Goal: Register for event/course: Register for event/course

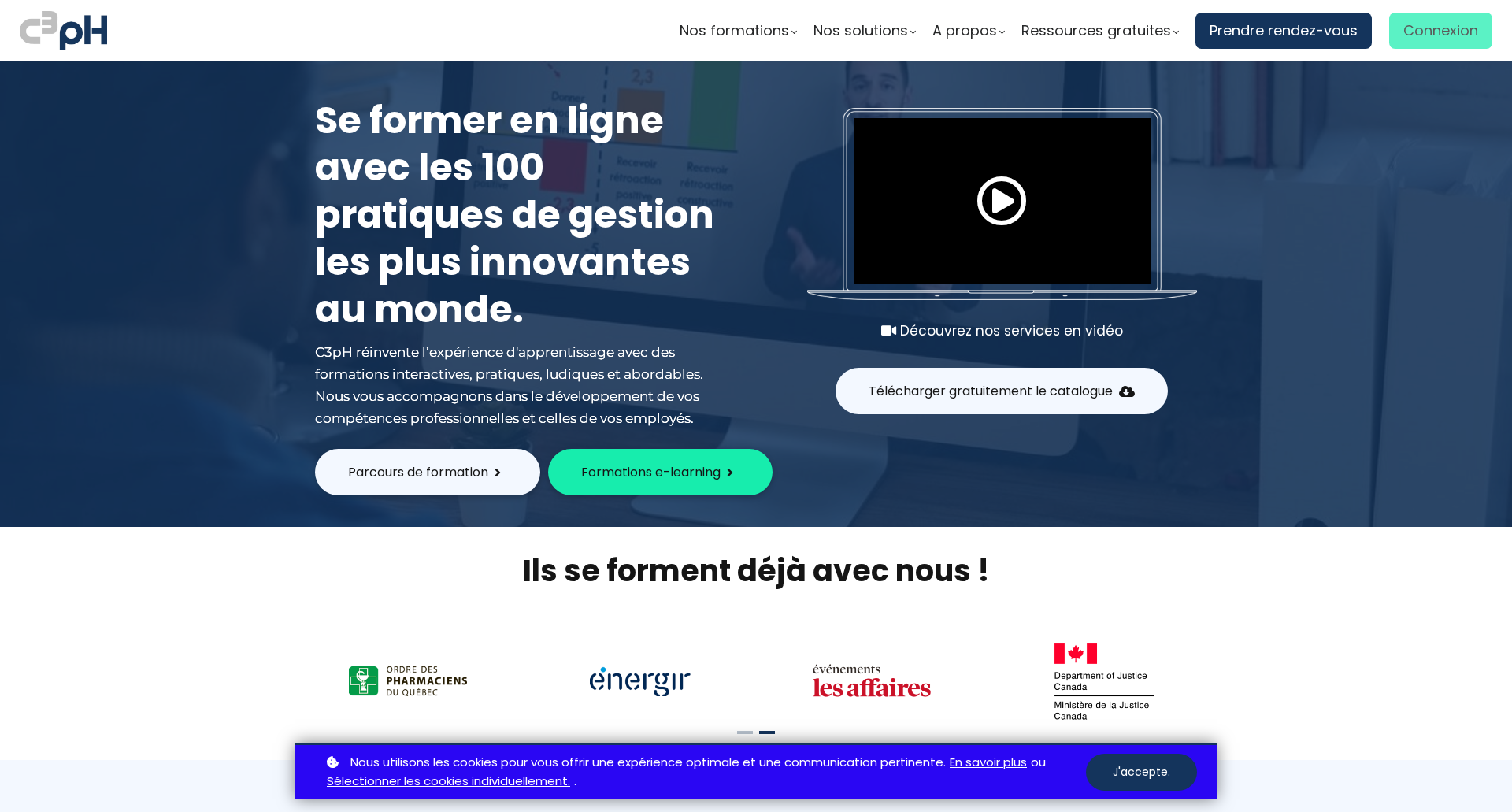
click at [1429, 24] on span "Connexion" at bounding box center [1441, 31] width 75 height 24
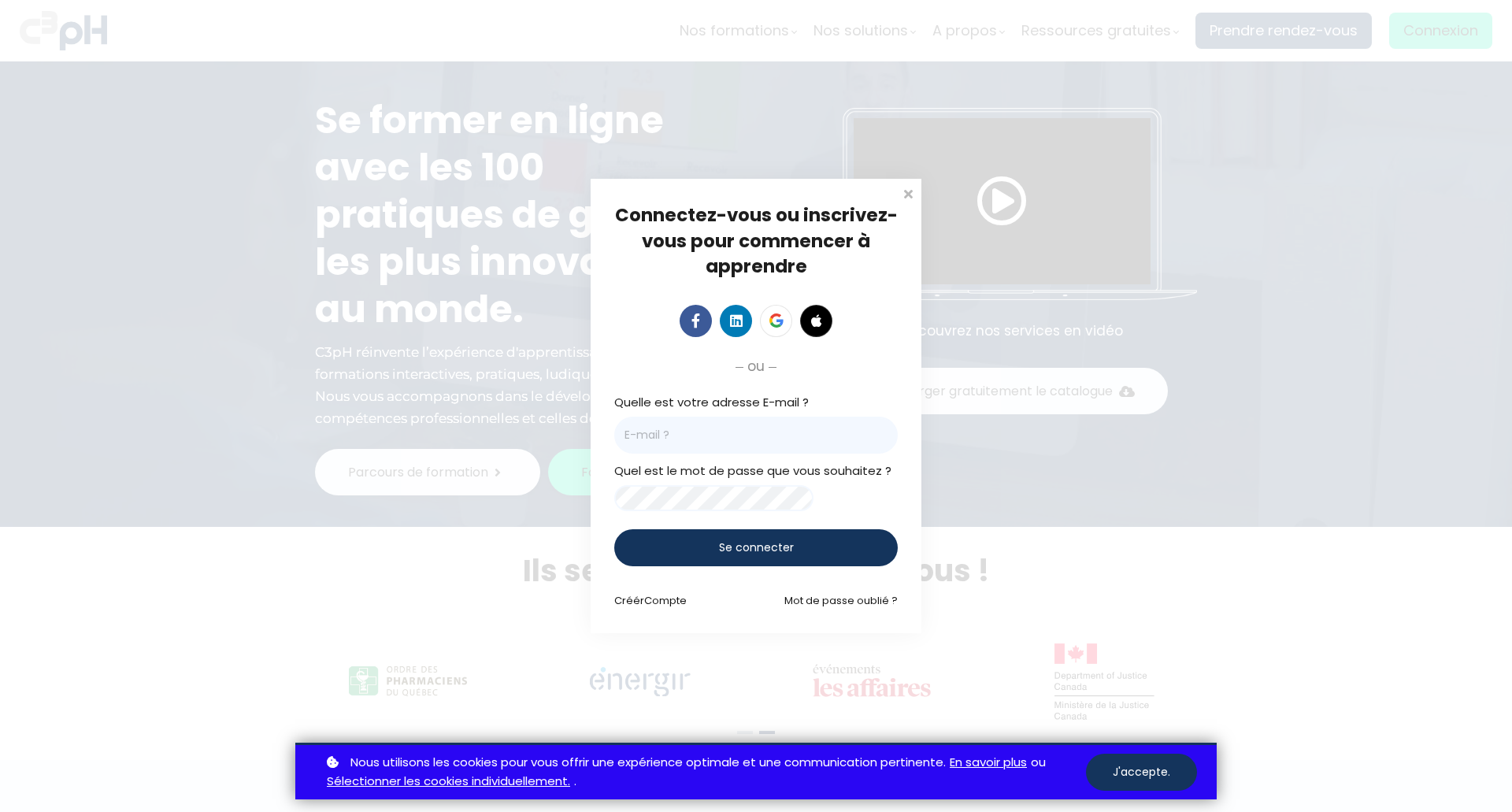
click at [724, 440] on input "email" at bounding box center [756, 435] width 283 height 37
type input "is0u@et.eurofinsca.com"
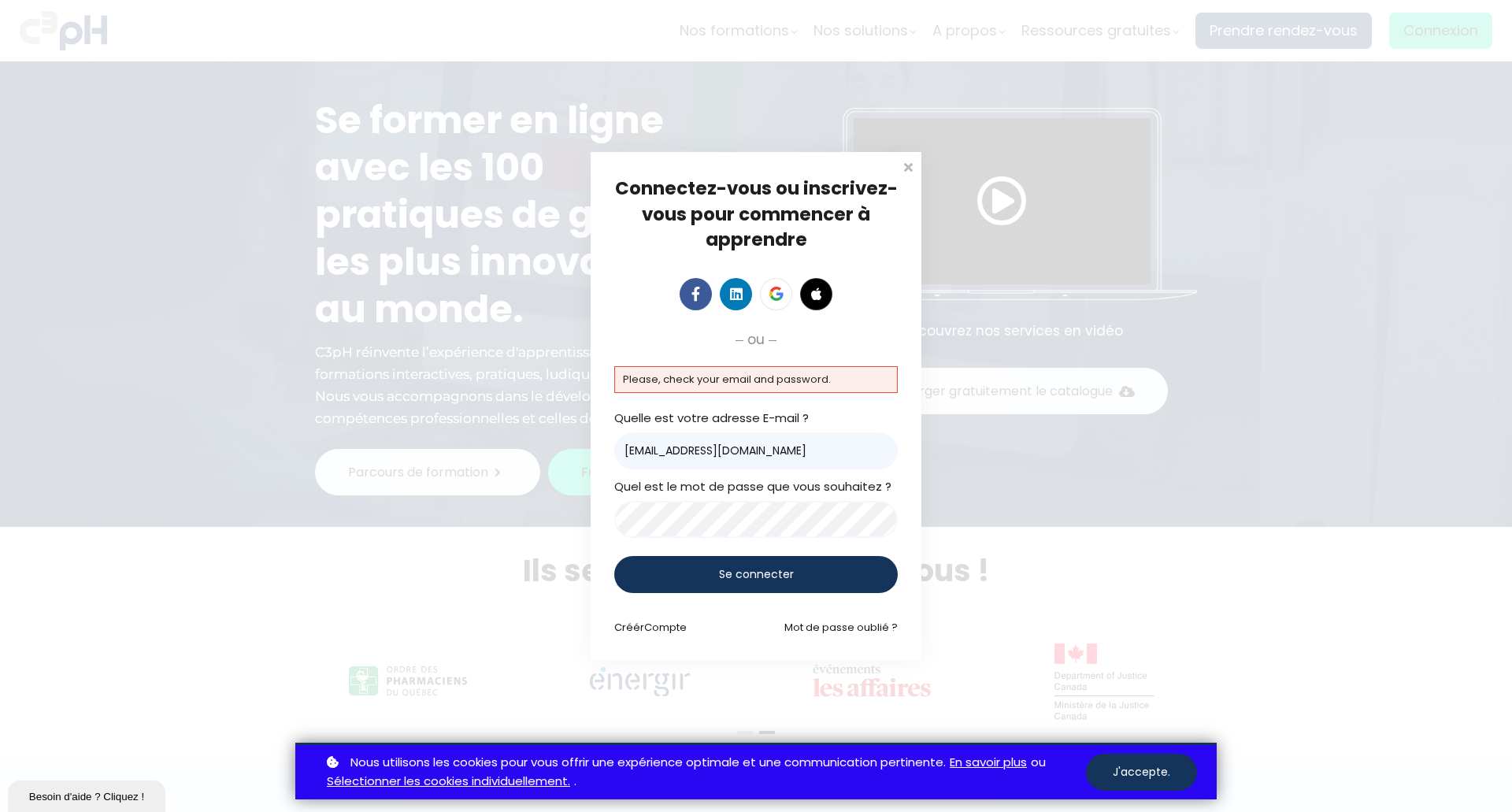
click at [781, 452] on input "is0u@et.eurofinsca.com" at bounding box center [756, 450] width 283 height 37
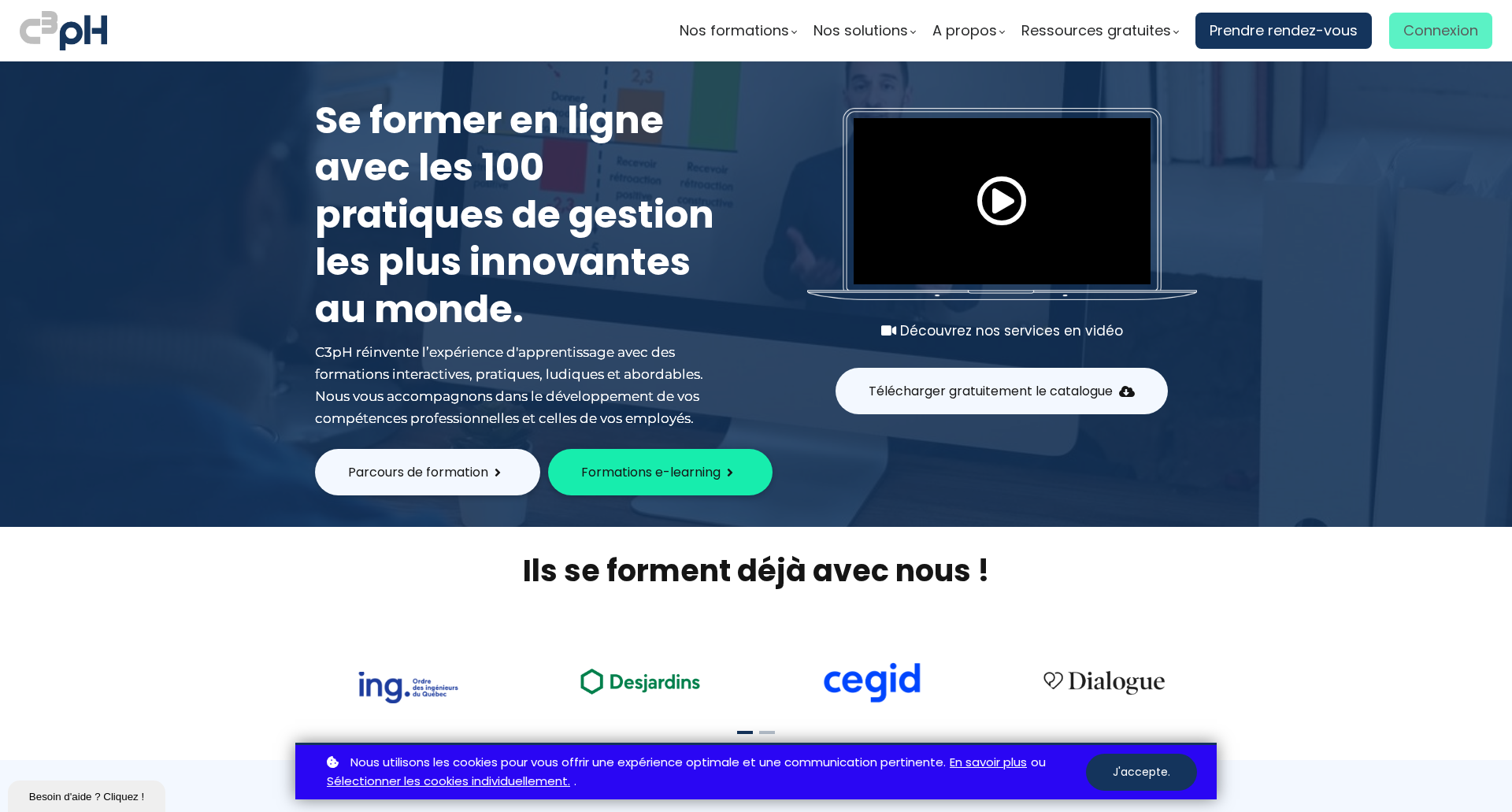
click at [1435, 29] on span "Connexion" at bounding box center [1441, 31] width 75 height 24
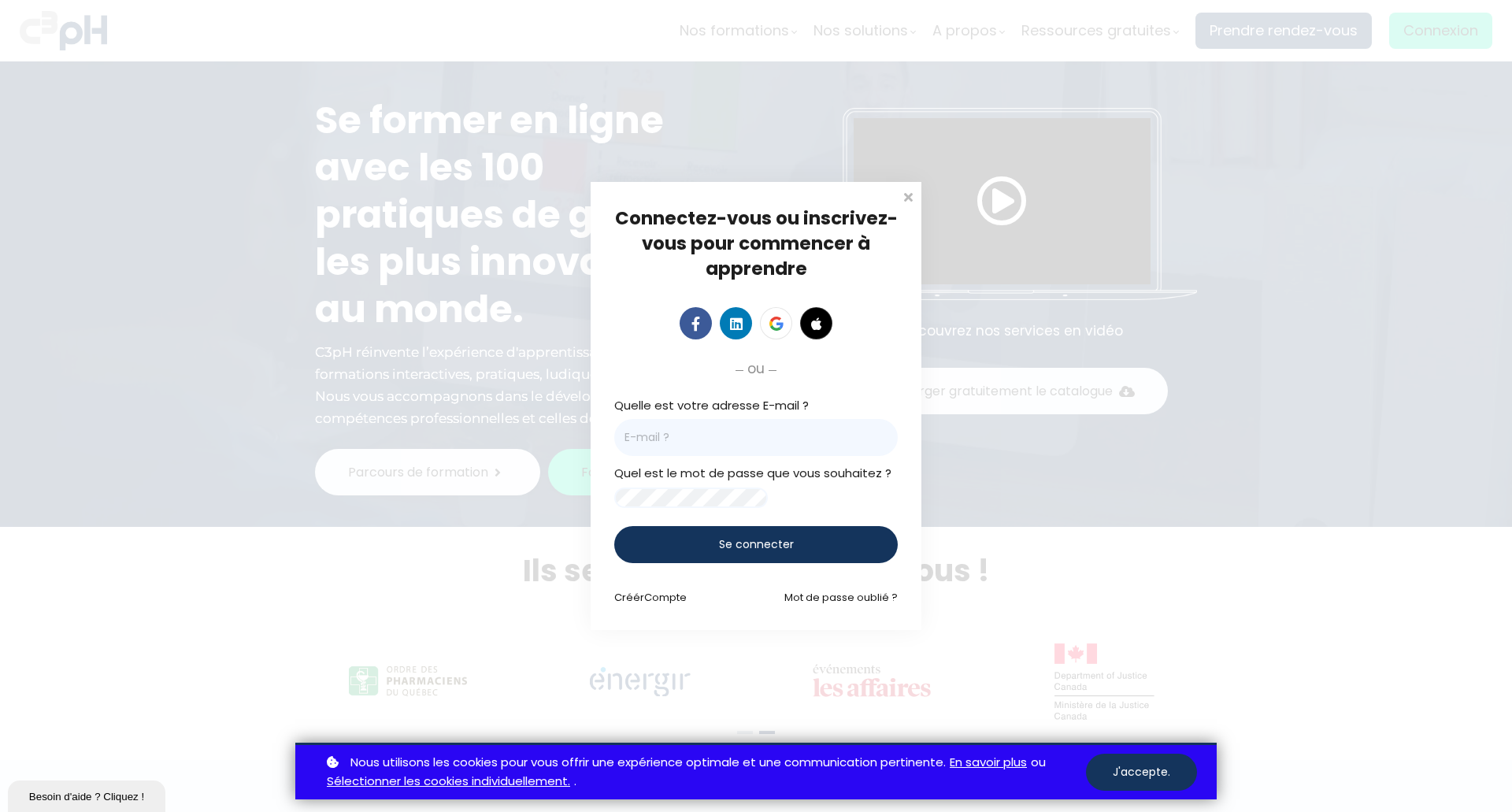
click at [712, 436] on input "email" at bounding box center [756, 437] width 283 height 37
type input "mathias.caron@et.eurofinsca.com"
drag, startPoint x: 835, startPoint y: 423, endPoint x: 441, endPoint y: 388, distance: 395.6
click at [447, 390] on div "Connectez-vous ou inscrivez-vous pour commencer à apprendre Connectez-vous pour…" at bounding box center [756, 406] width 1512 height 812
click at [810, 605] on link "Mot de passe oublié ?" at bounding box center [841, 596] width 113 height 15
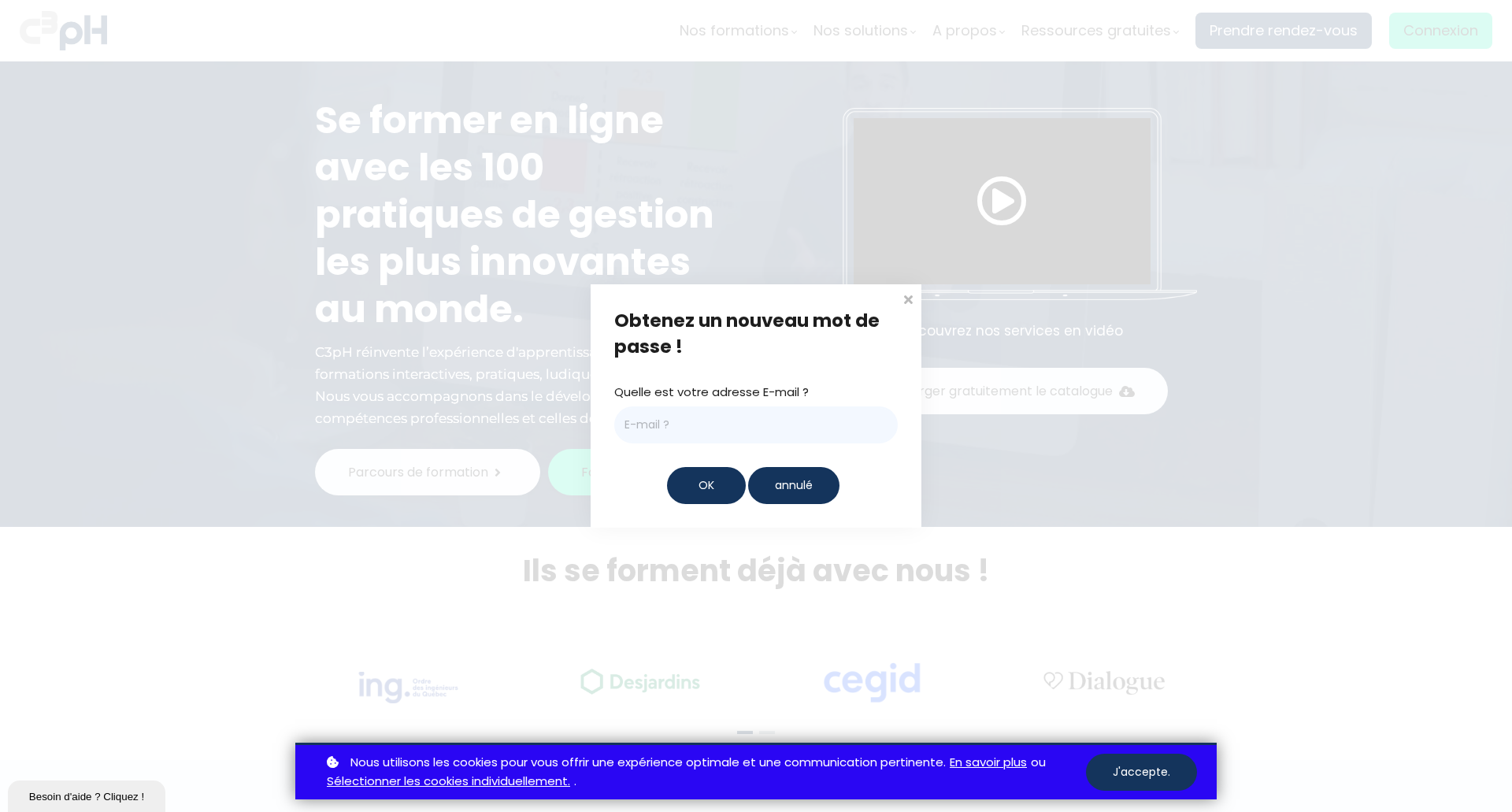
click at [681, 421] on input "email" at bounding box center [756, 425] width 283 height 37
paste input "mathias.caron@et.eurofinsca.com"
type input "mathias.caron@et.eurofinsca.com"
click at [693, 482] on div "OK" at bounding box center [706, 485] width 79 height 37
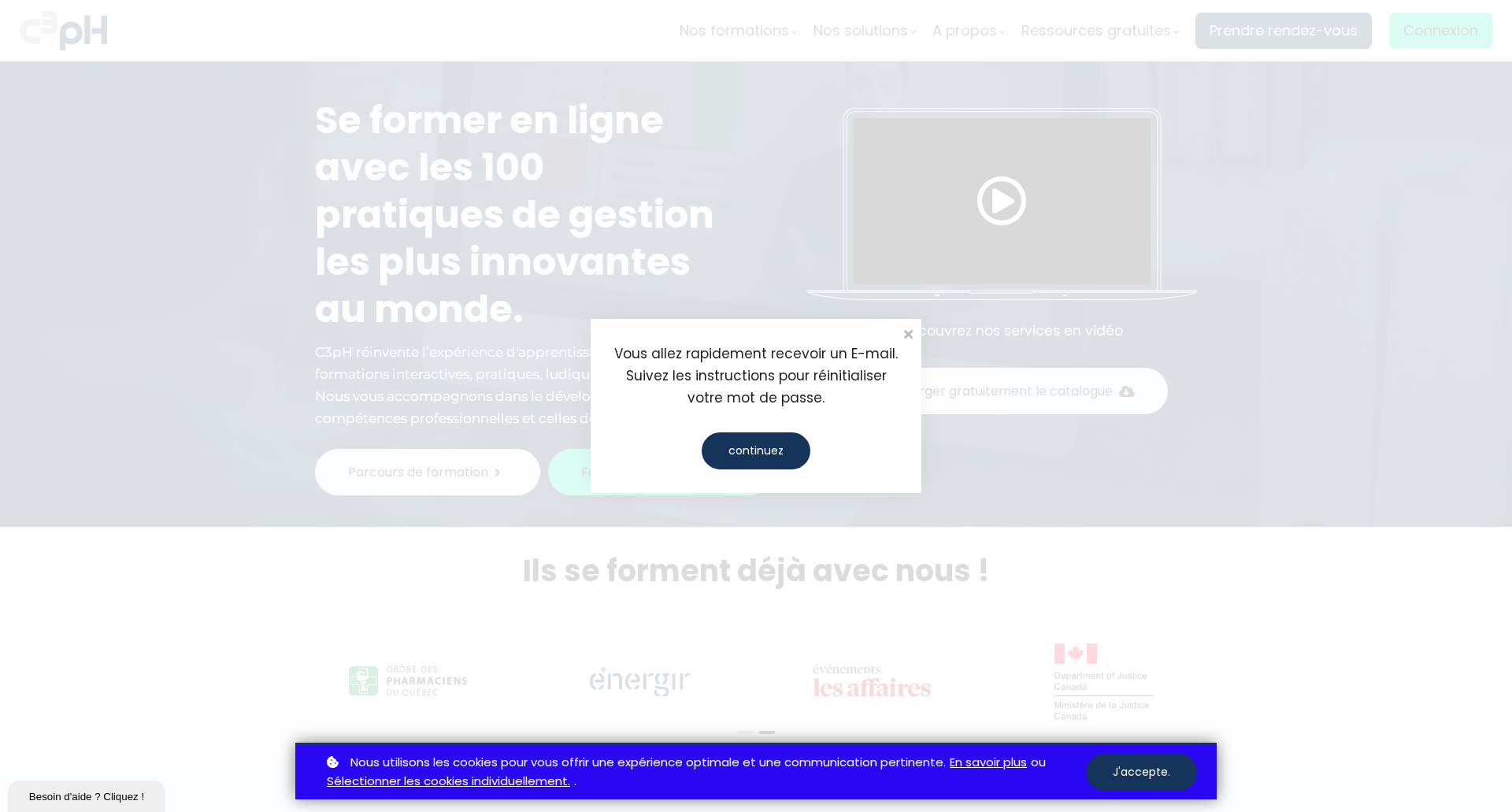
click at [777, 449] on div "continuez" at bounding box center [756, 450] width 109 height 37
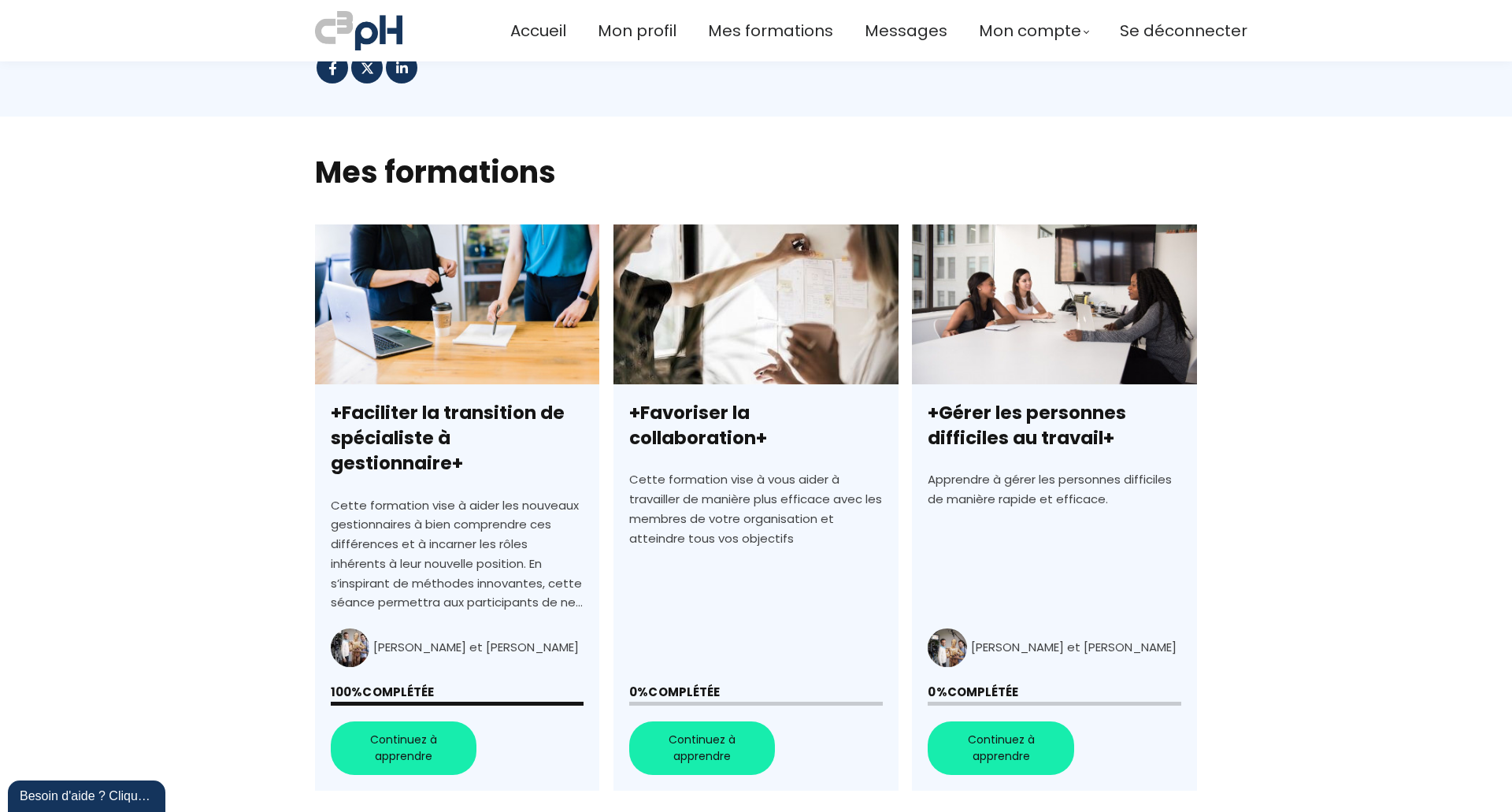
scroll to position [394, 0]
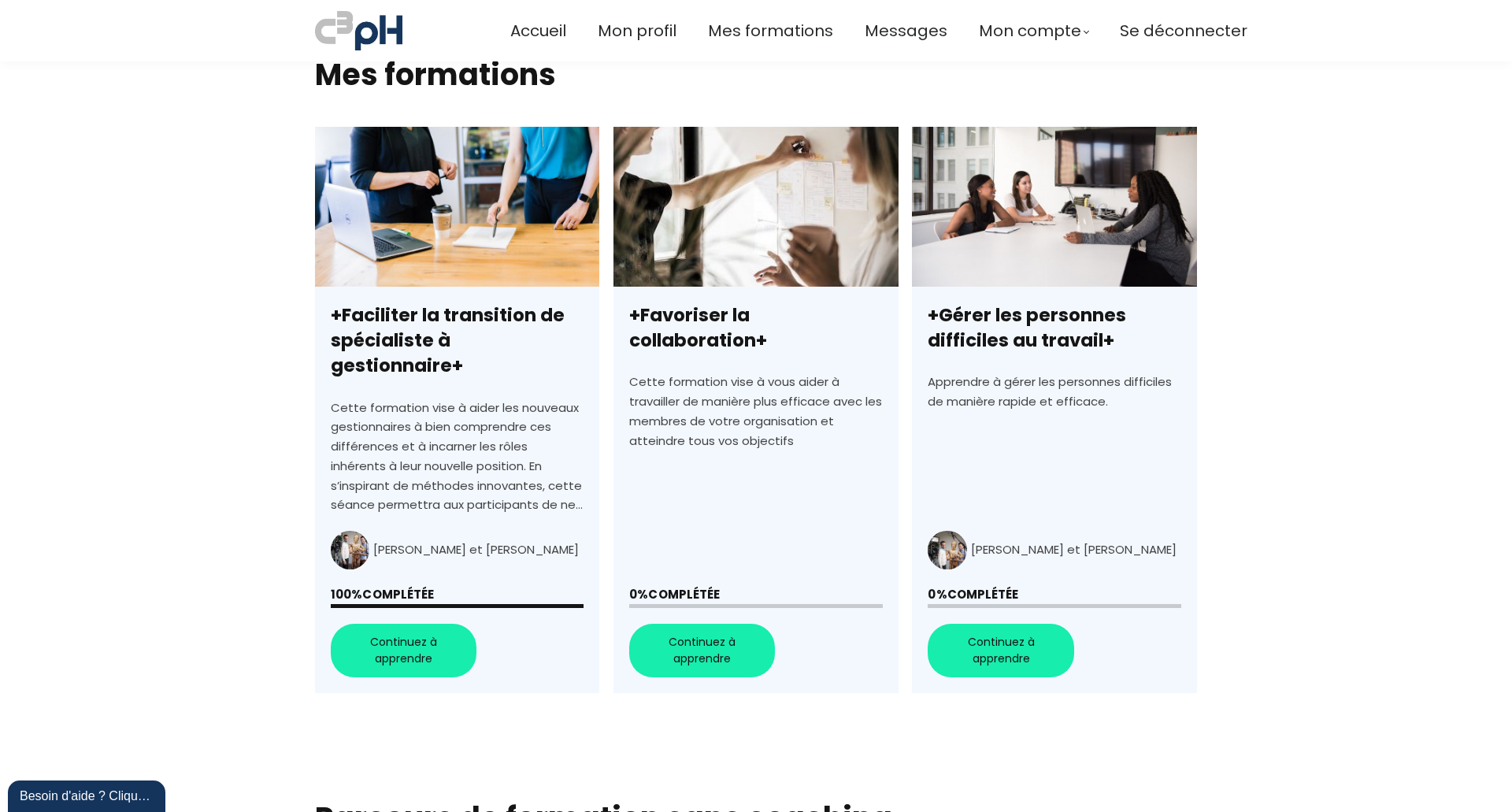
click at [747, 632] on link "+Favoriser la collaboration+" at bounding box center [755, 410] width 284 height 566
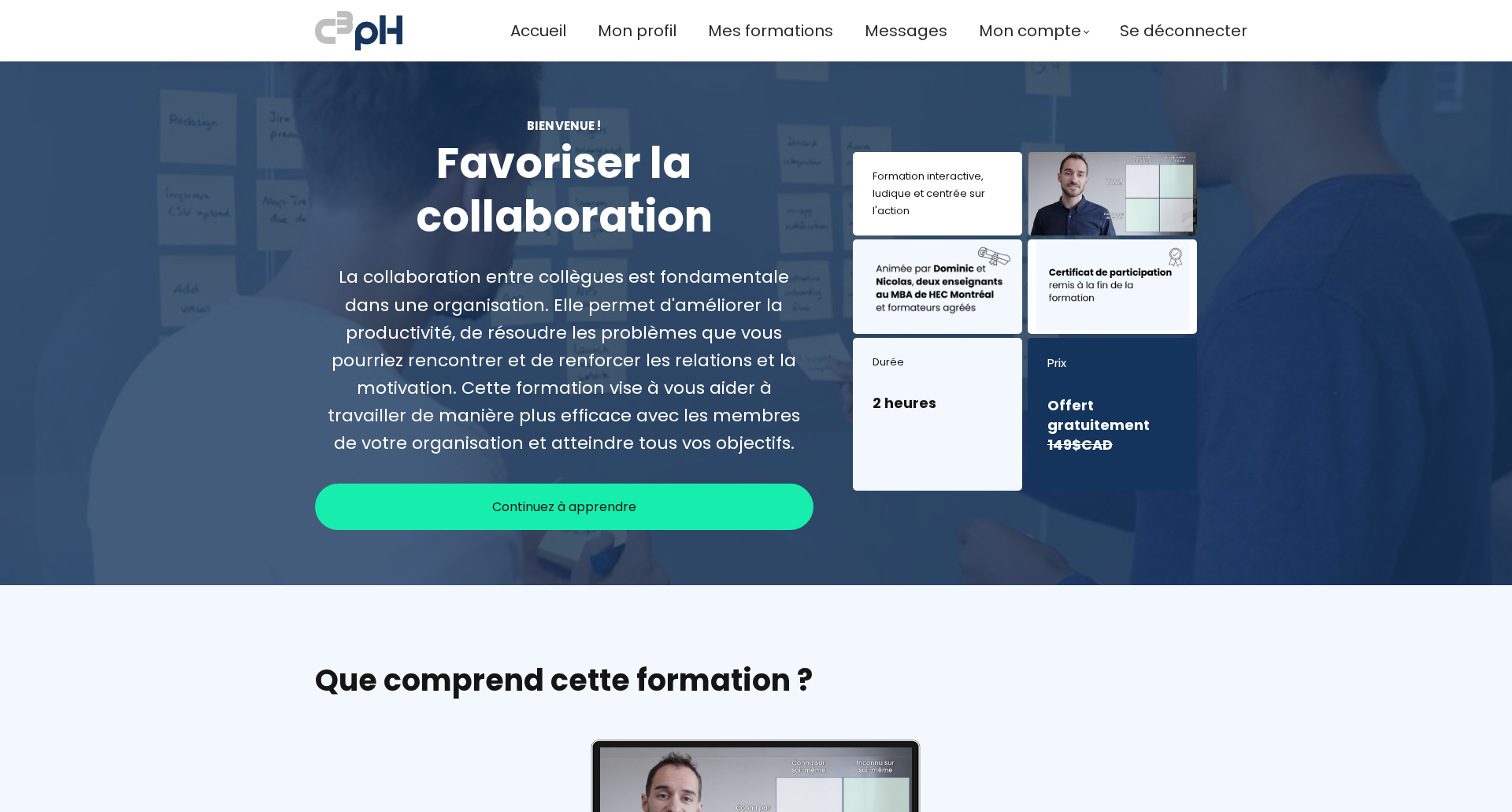
click at [697, 515] on div "Continuez à apprendre" at bounding box center [565, 506] width 499 height 47
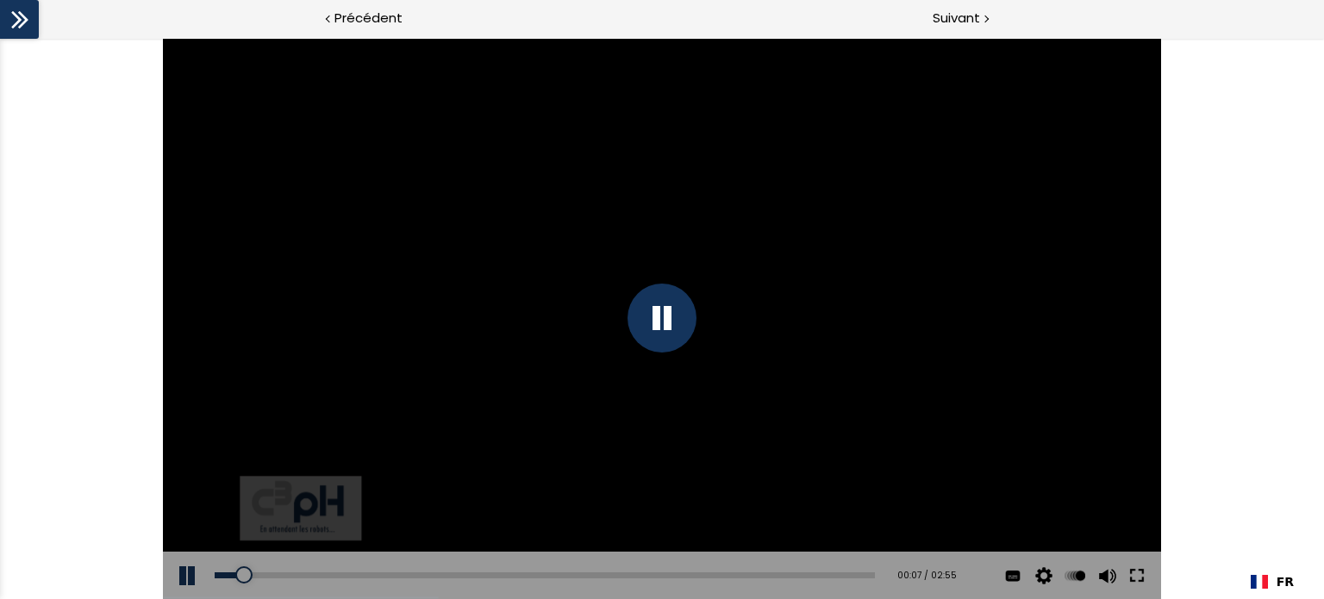
click at [1132, 574] on button at bounding box center [1136, 576] width 31 height 48
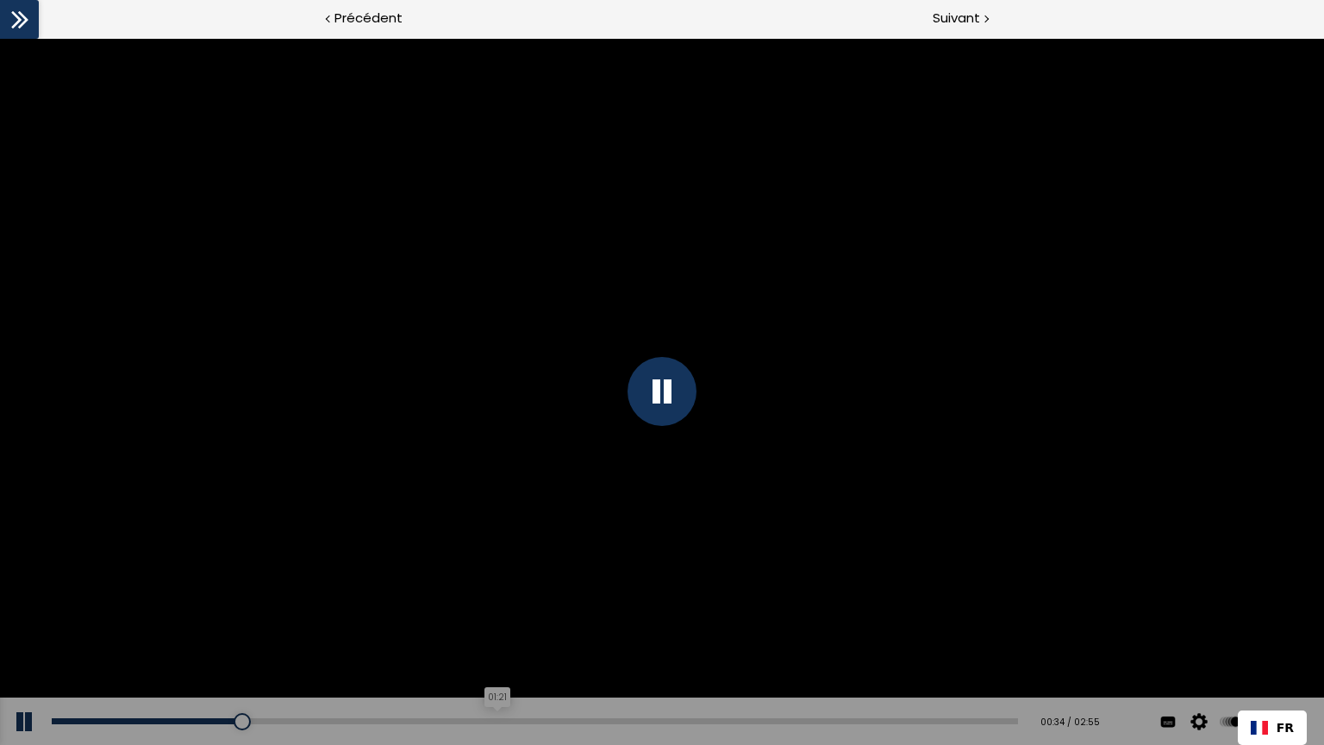
click at [486, 724] on div "01:21" at bounding box center [535, 721] width 966 height 6
click at [974, 745] on div "Add chapter 02:52" at bounding box center [535, 721] width 966 height 48
click at [940, 745] on div "Add chapter 02:46" at bounding box center [535, 721] width 966 height 48
click at [931, 724] on div "02:44" at bounding box center [535, 721] width 966 height 6
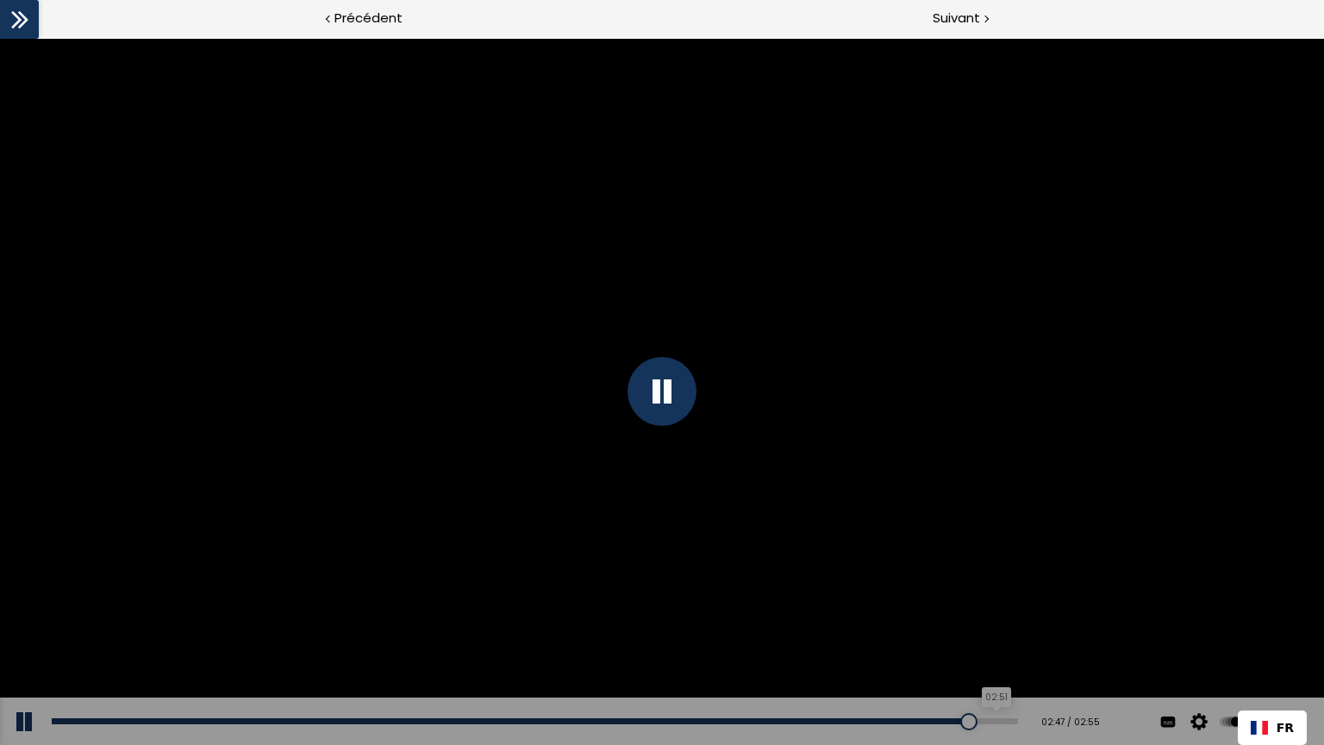
click at [971, 724] on div "02:51" at bounding box center [535, 721] width 966 height 6
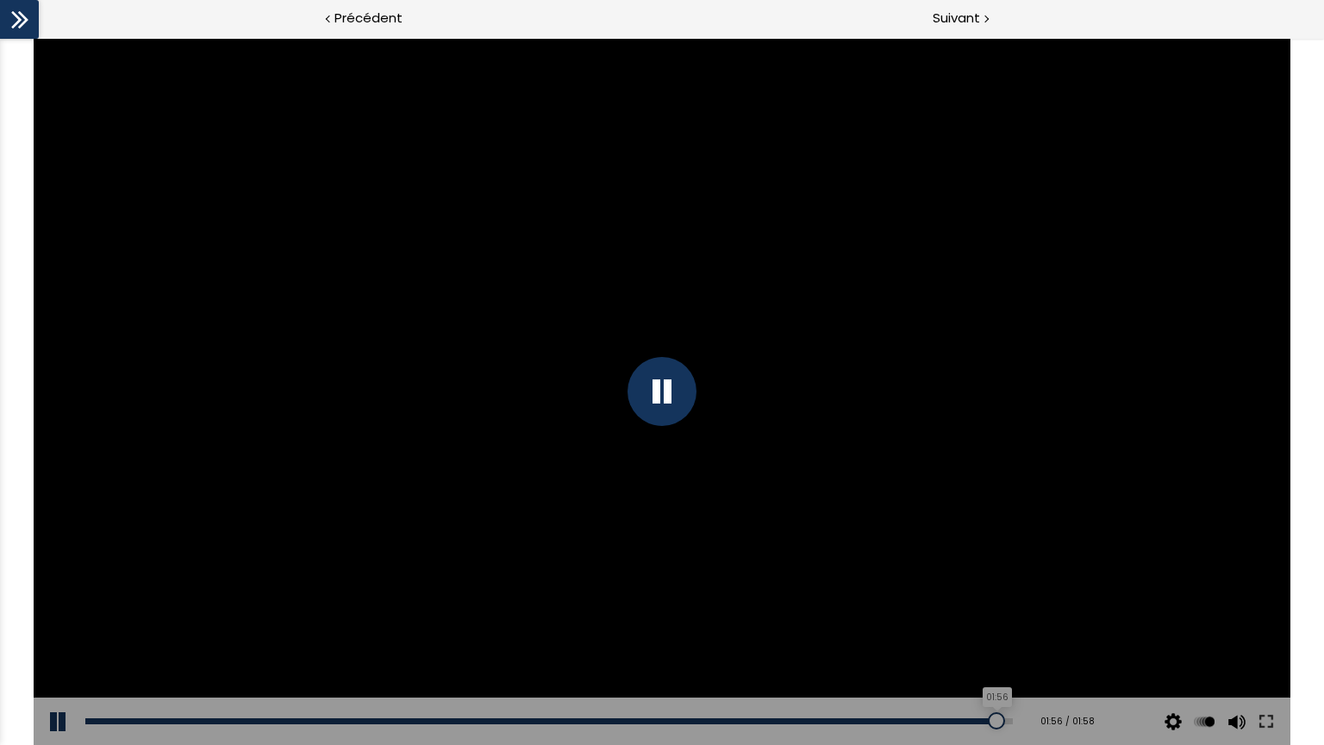
click at [1012, 724] on div "01:56" at bounding box center [548, 721] width 926 height 6
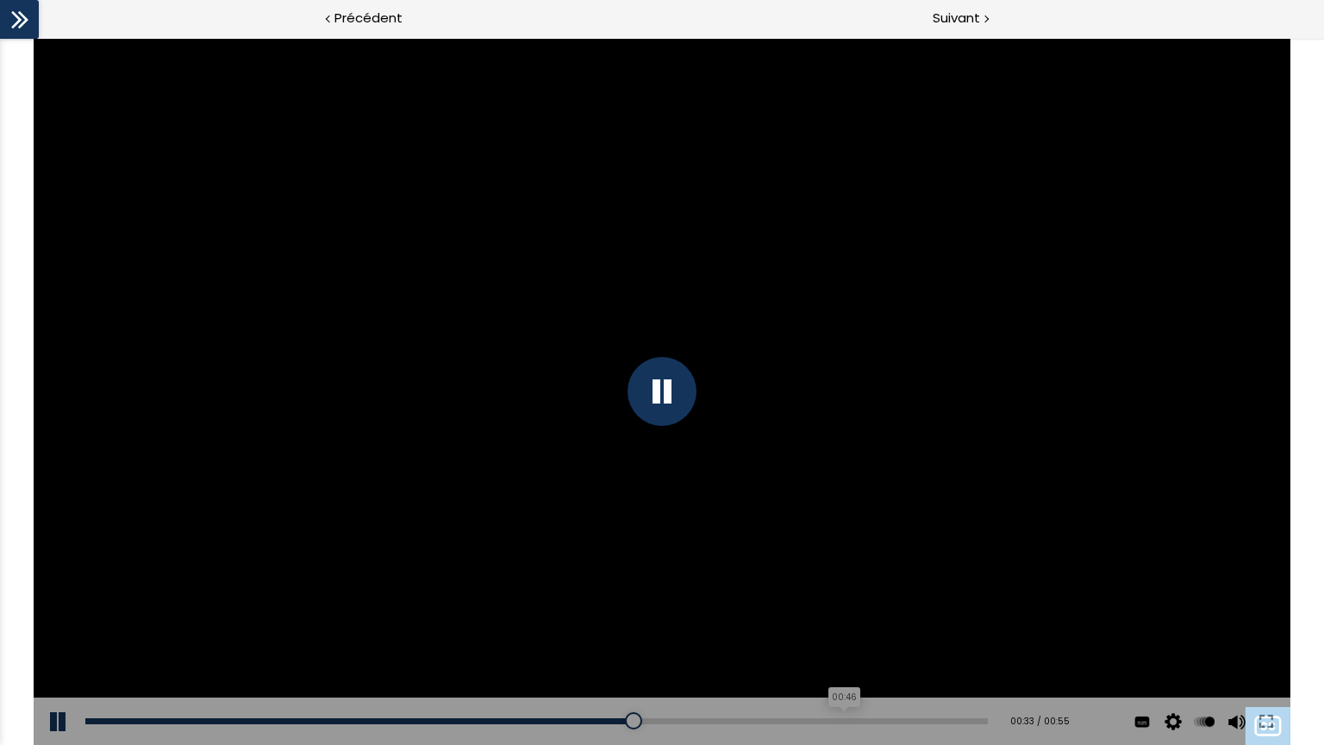
click at [845, 724] on div "00:46" at bounding box center [536, 721] width 902 height 6
click at [964, 724] on div "00:47" at bounding box center [536, 721] width 902 height 6
click at [982, 724] on div "00:54" at bounding box center [536, 721] width 902 height 6
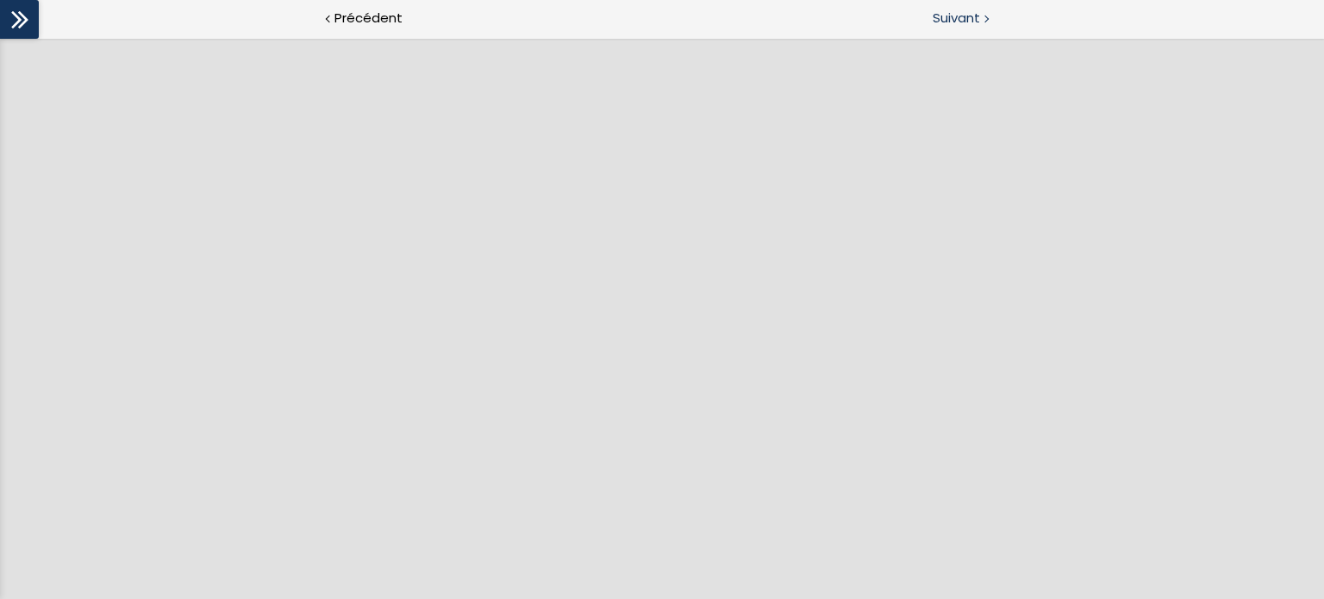
drag, startPoint x: 993, startPoint y: 14, endPoint x: 1001, endPoint y: 15, distance: 8.7
click at [993, 15] on div "Suivant" at bounding box center [993, 19] width 662 height 39
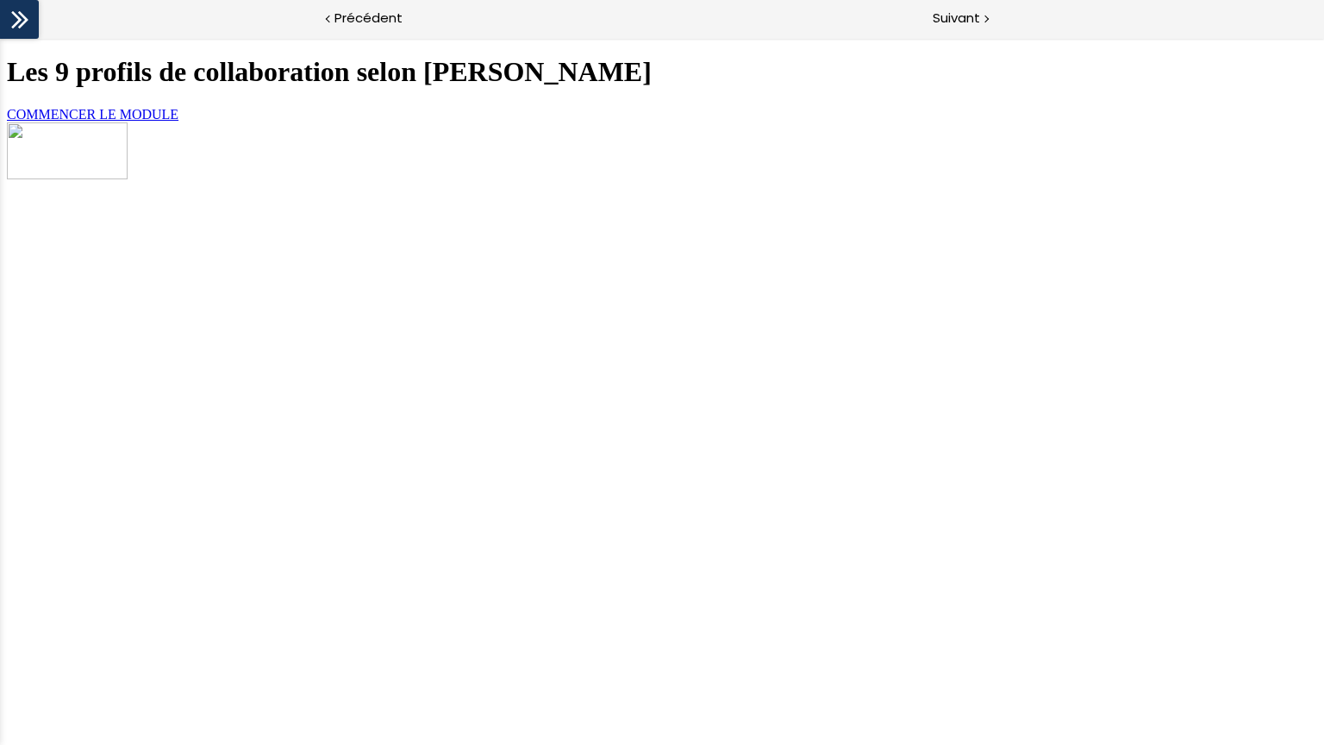
click at [178, 122] on link "COMMENCER LE MODULE" at bounding box center [93, 114] width 172 height 15
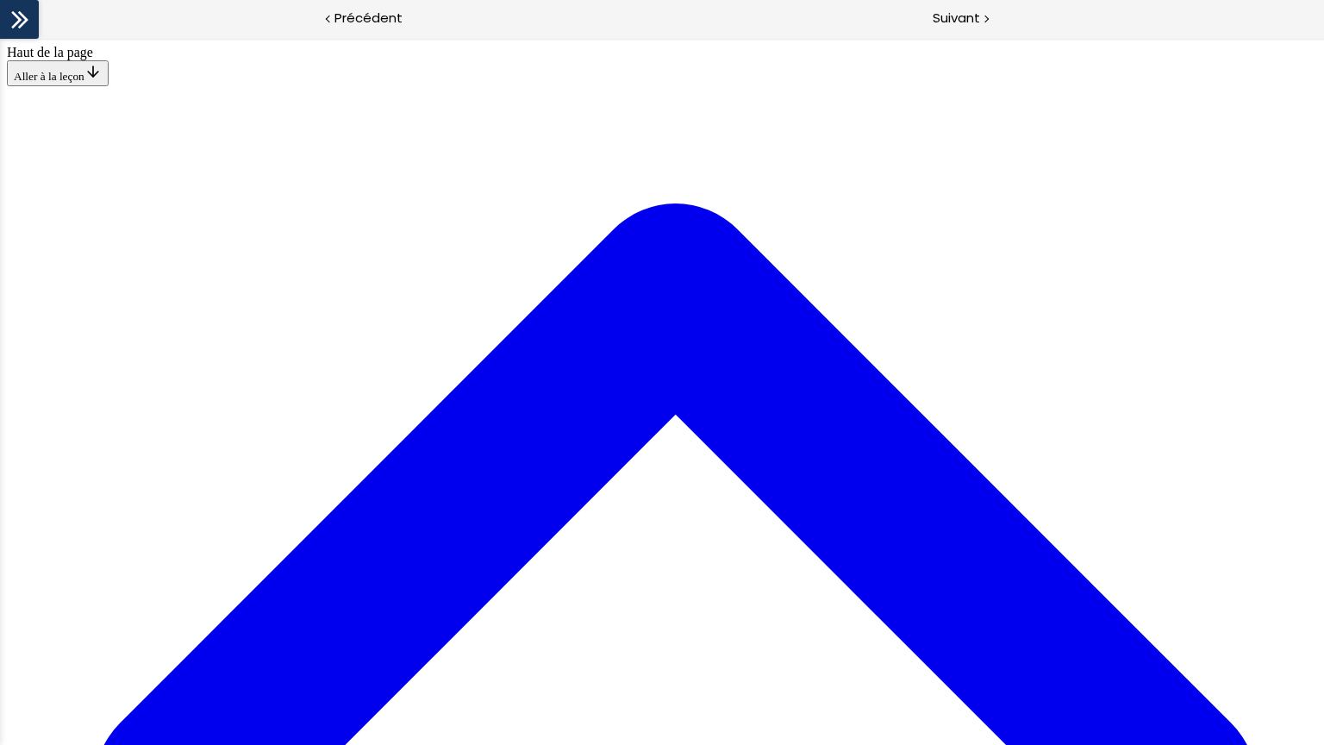
scroll to position [4172, 0]
click at [1038, 12] on div "Suivant" at bounding box center [993, 19] width 662 height 39
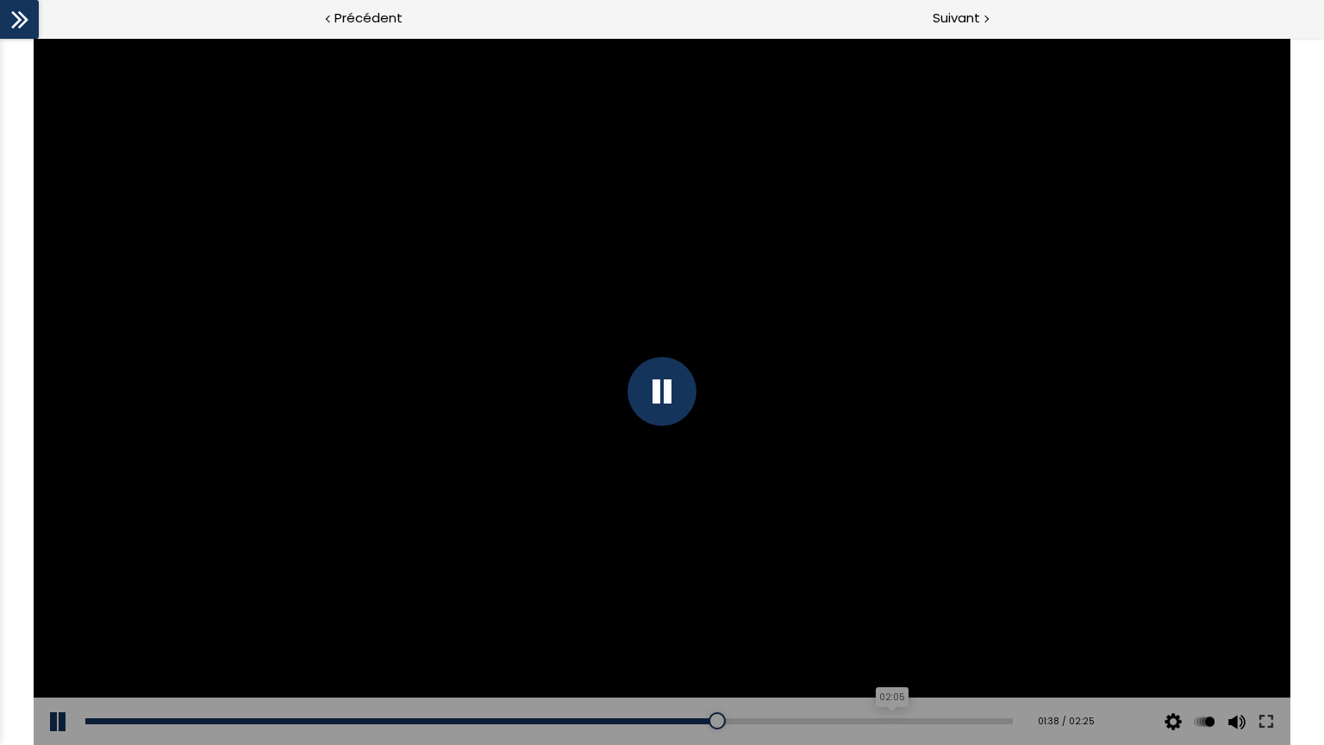
click at [877, 720] on div "02:05" at bounding box center [548, 721] width 926 height 6
click at [993, 11] on div "Suivant" at bounding box center [993, 19] width 662 height 39
click at [648, 383] on div at bounding box center [661, 391] width 69 height 69
click at [57, 722] on button at bounding box center [60, 721] width 52 height 48
click at [642, 402] on div at bounding box center [661, 391] width 69 height 69
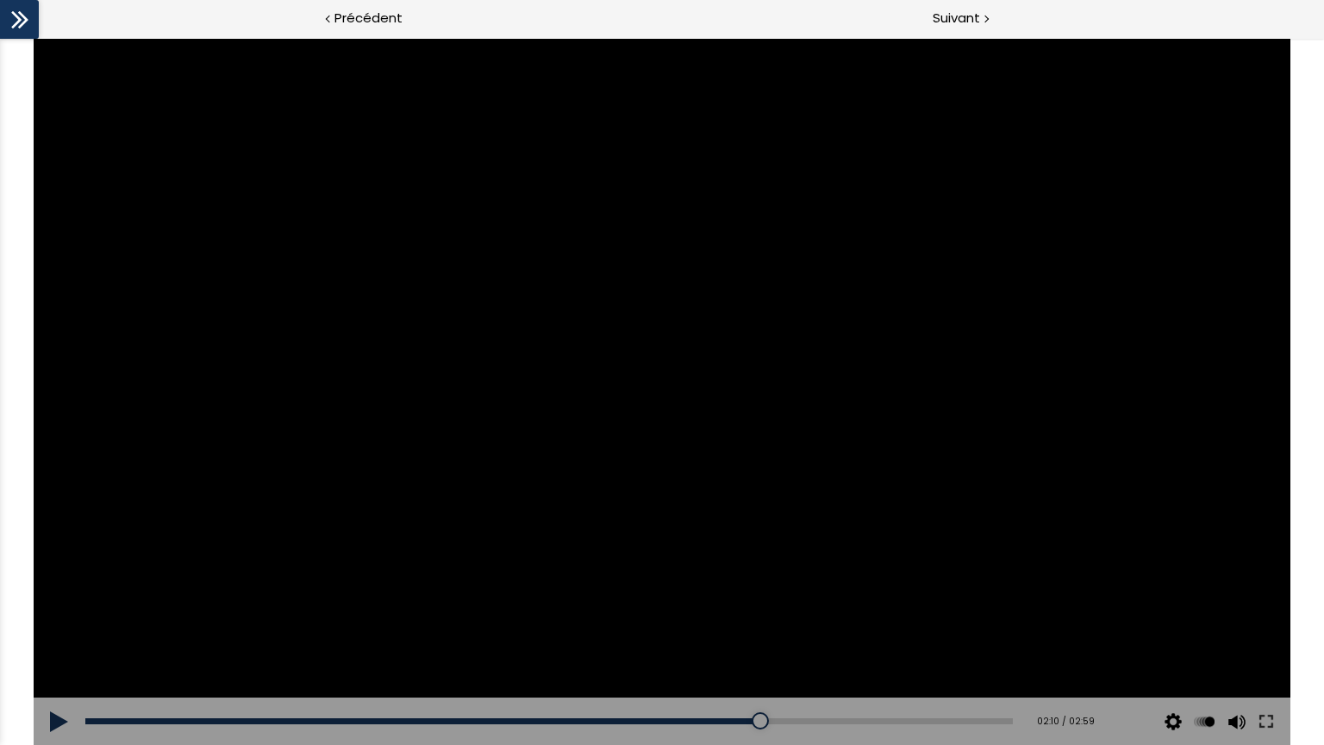
click at [517, 300] on div at bounding box center [662, 391] width 1257 height 707
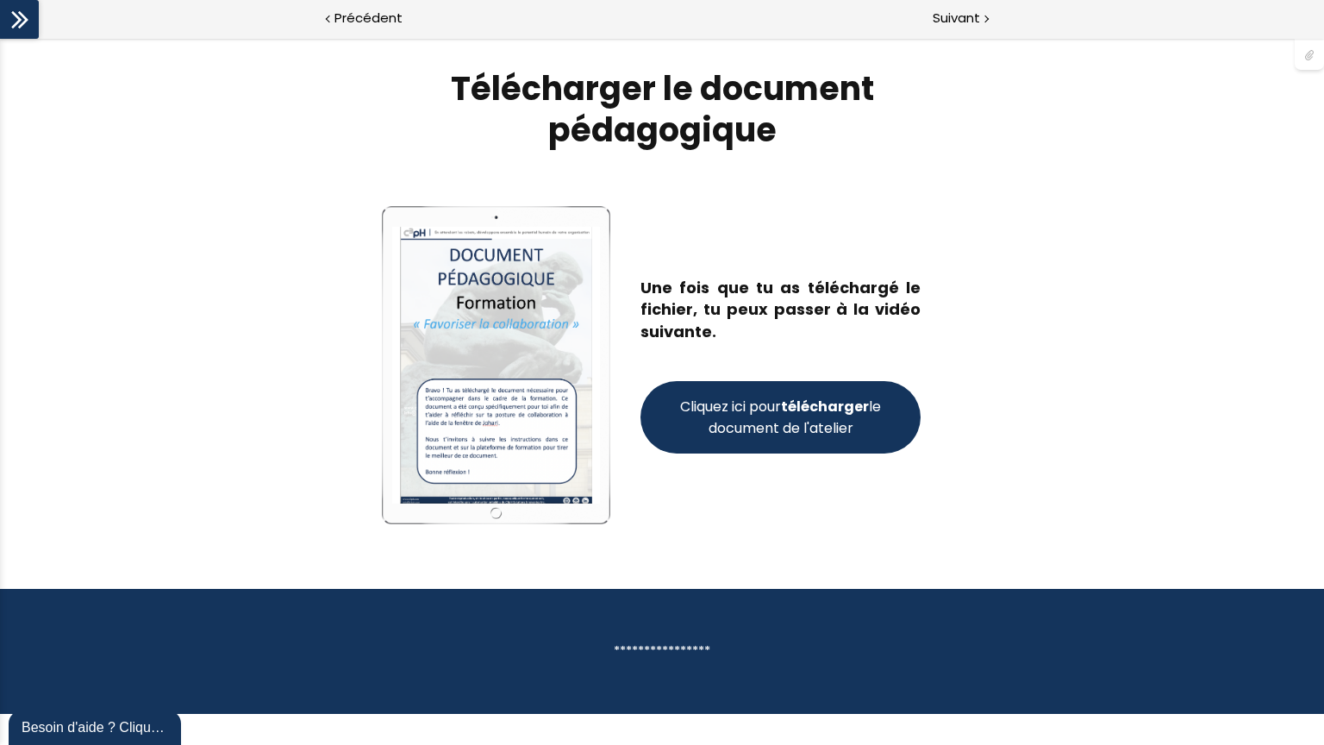
click at [1015, 188] on section "Télécharger le document pédagogique Empty space, drag to resize Write your awes…" at bounding box center [662, 313] width 1324 height 551
click at [1202, 424] on section "Télécharger le document pédagogique Empty space, drag to resize Write your awes…" at bounding box center [662, 313] width 1324 height 551
click at [1150, 341] on section "Télécharger le document pédagogique Empty space, drag to resize Write your awes…" at bounding box center [662, 313] width 1324 height 551
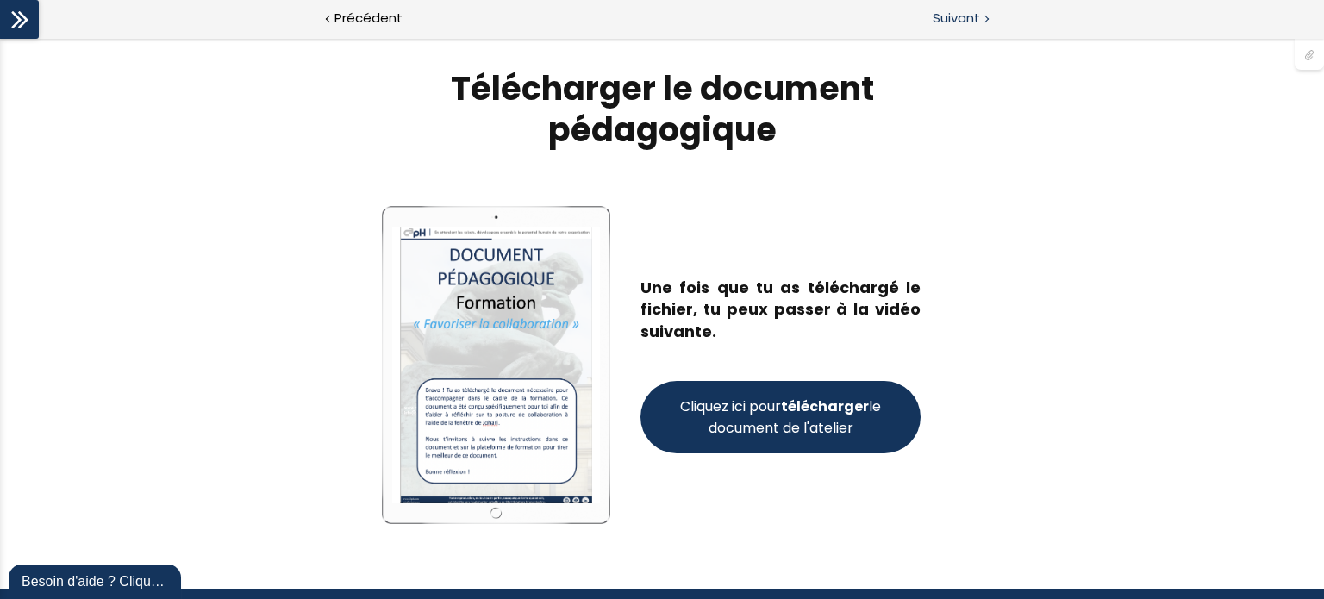
click at [995, 16] on div "Suivant" at bounding box center [993, 19] width 662 height 39
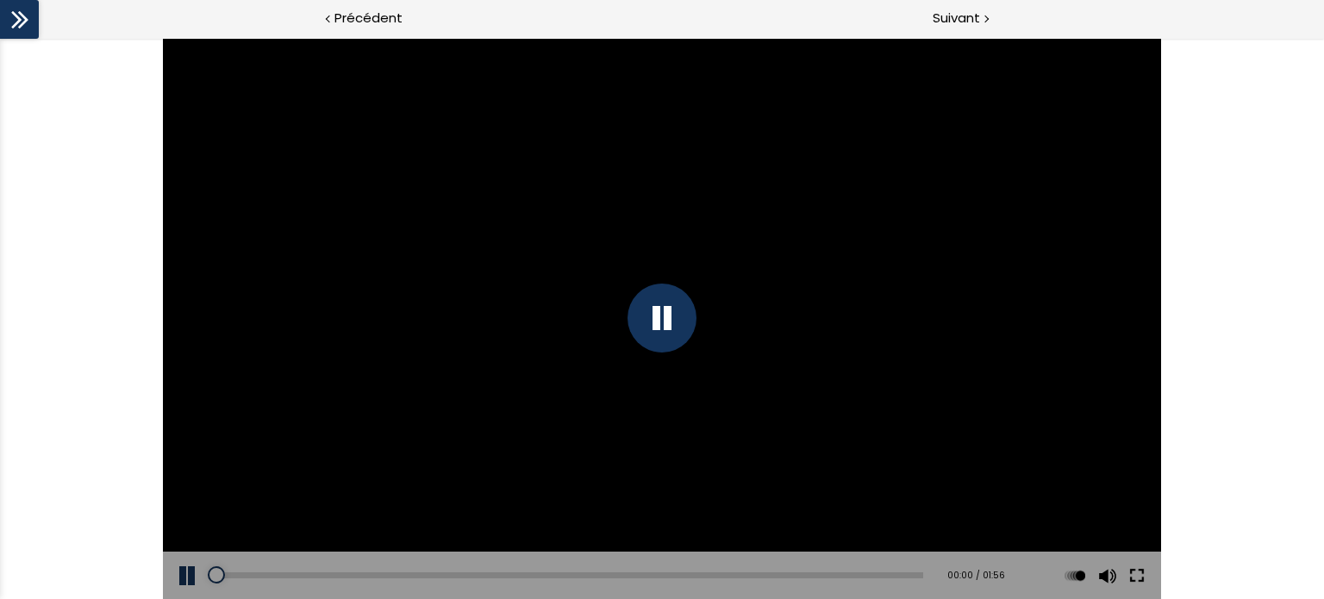
click at [1140, 575] on button at bounding box center [1136, 576] width 31 height 48
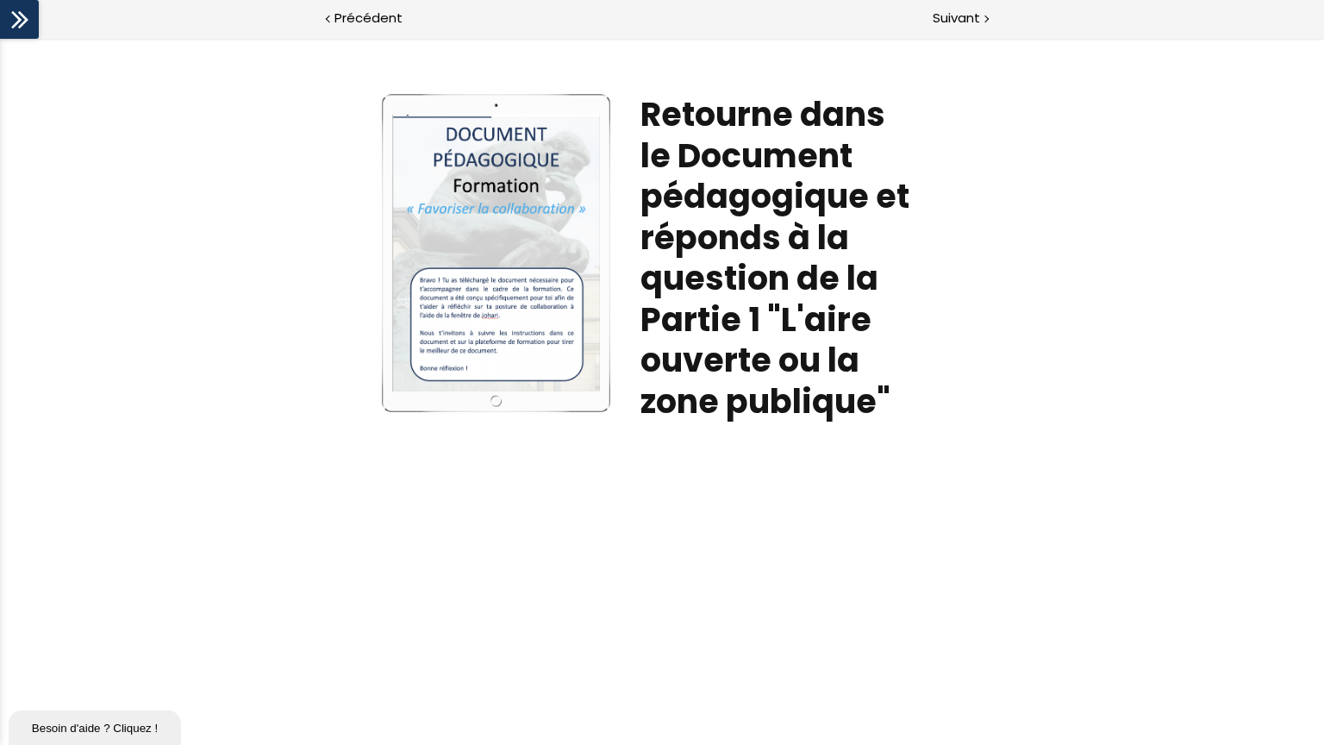
drag, startPoint x: 700, startPoint y: 512, endPoint x: 723, endPoint y: 510, distance: 23.3
click at [702, 514] on div "Write your awesome label here. Retourne dans le Document pédagogique et réponds…" at bounding box center [662, 391] width 1324 height 707
click at [1034, 218] on section "Write your awesome label here. Retourne dans le Document pédagogique et réponds…" at bounding box center [662, 262] width 1324 height 448
click at [1013, 416] on section "Write your awesome label here. Retourne dans le Document pédagogique et réponds…" at bounding box center [662, 262] width 1324 height 448
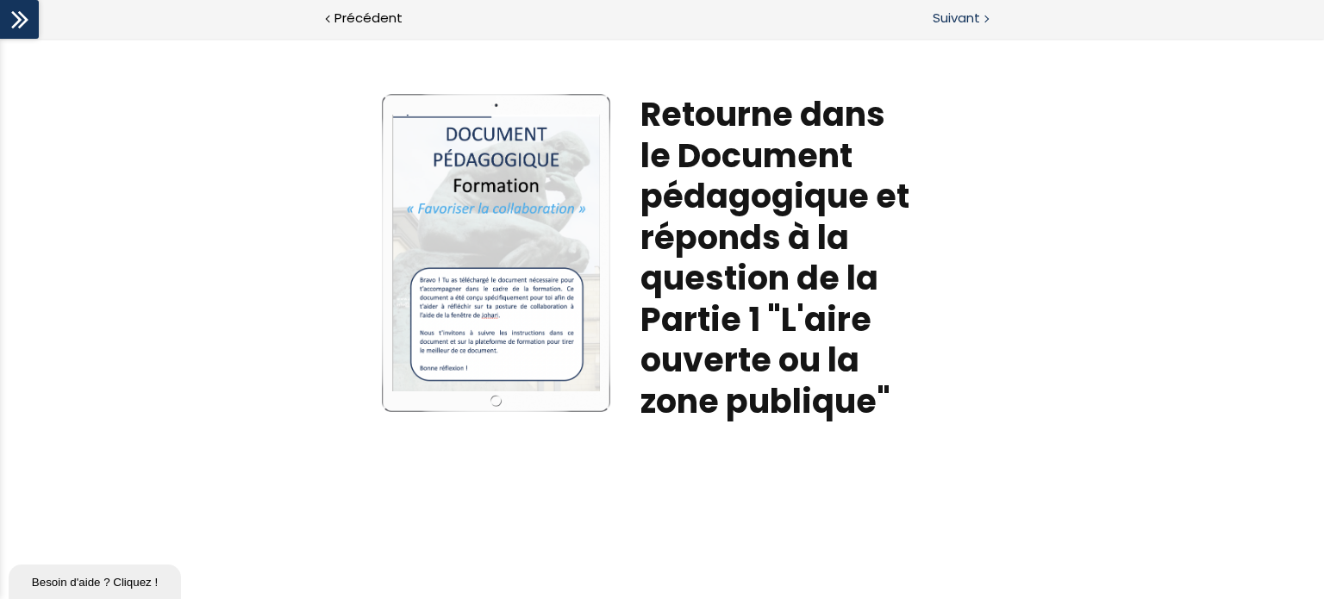
click at [912, 22] on div "Suivant" at bounding box center [993, 19] width 662 height 39
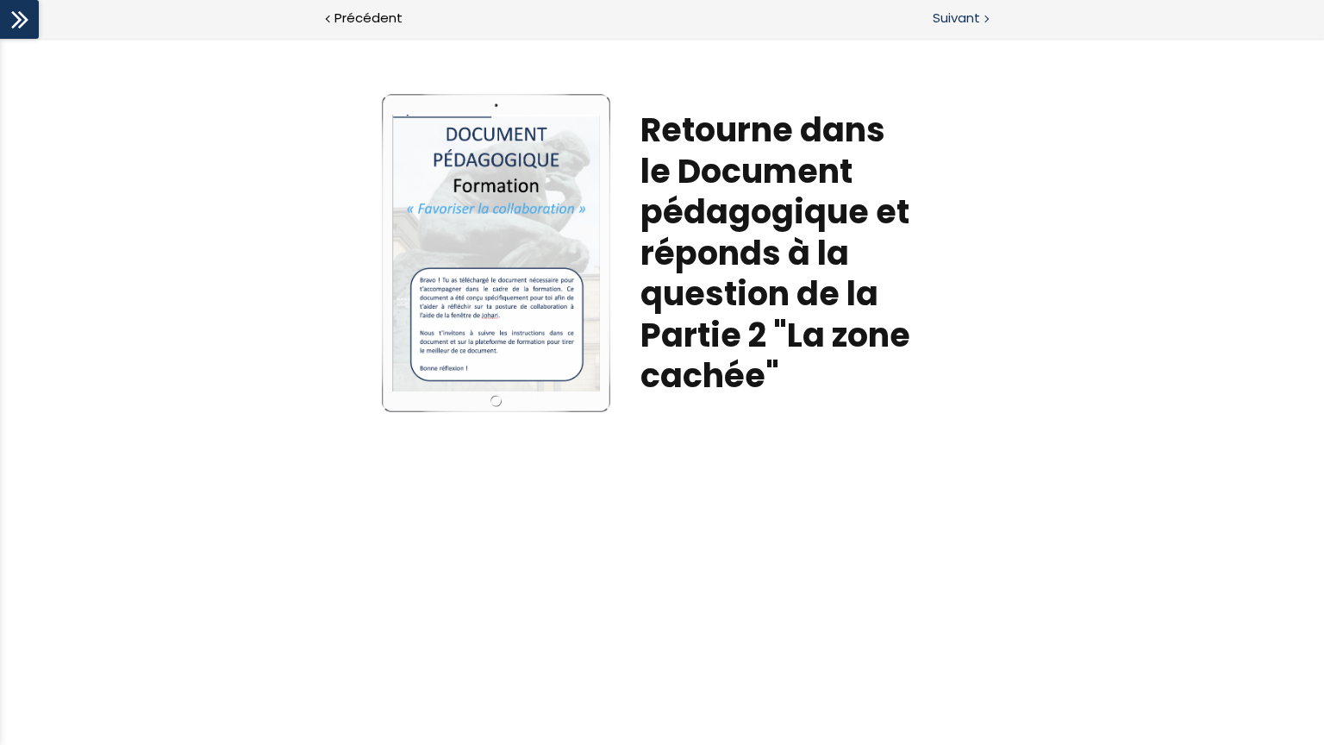
drag, startPoint x: 1007, startPoint y: 17, endPoint x: 1017, endPoint y: 17, distance: 10.3
click at [1007, 17] on div "Suivant" at bounding box center [993, 19] width 662 height 39
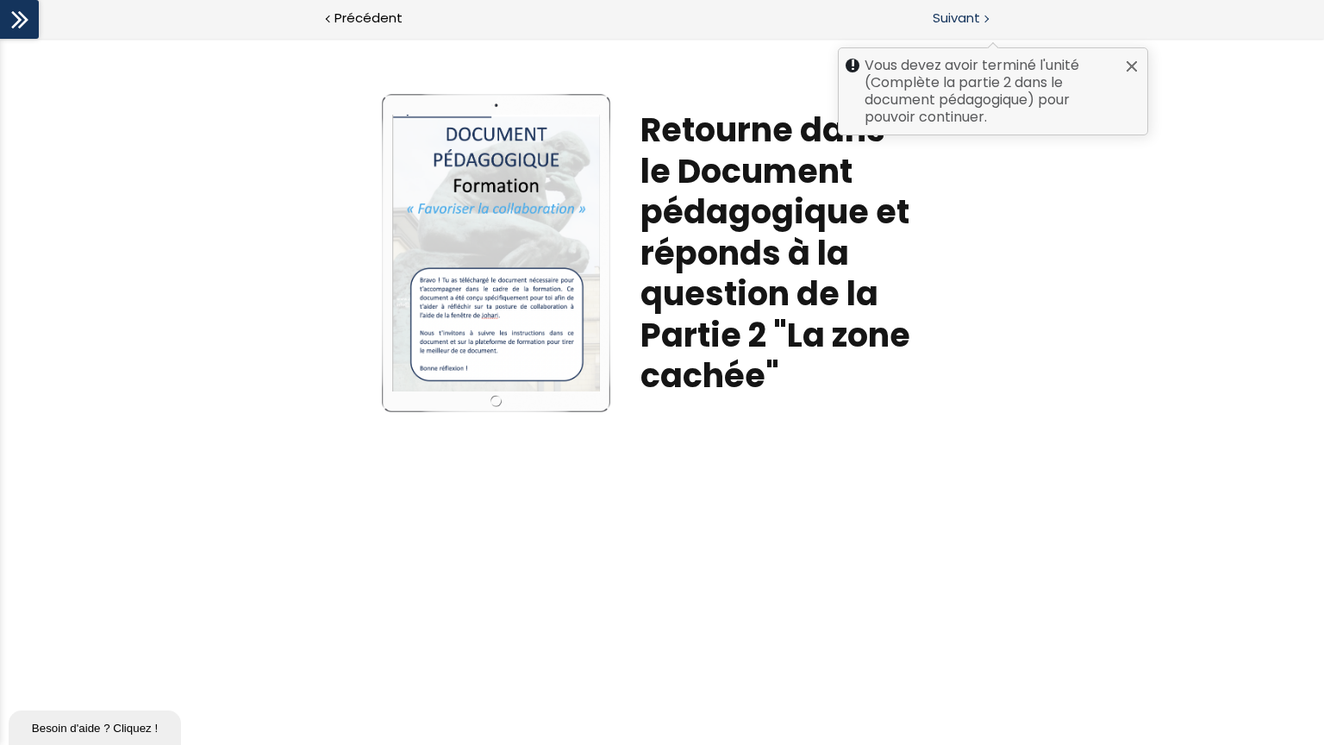
scroll to position [827, 0]
click at [963, 20] on span "Suivant" at bounding box center [955, 19] width 47 height 22
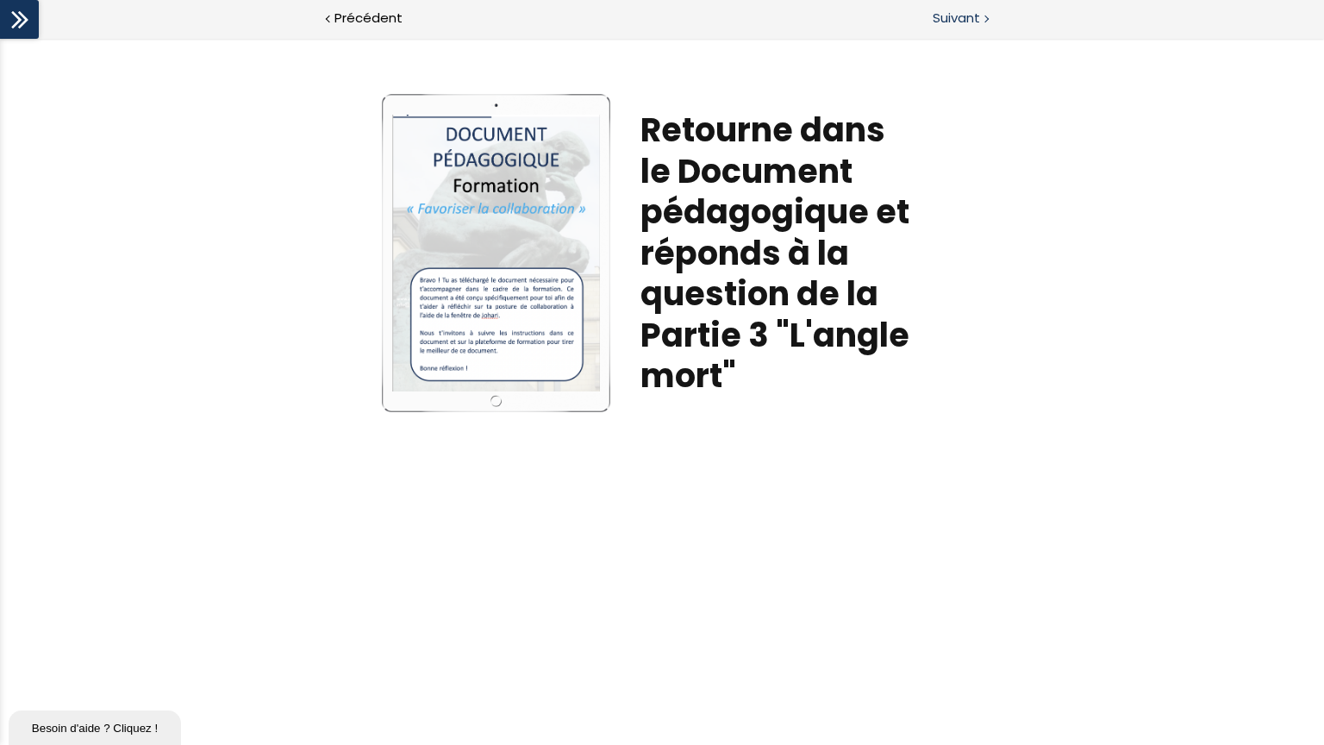
click at [920, 16] on div "Suivant" at bounding box center [993, 19] width 662 height 39
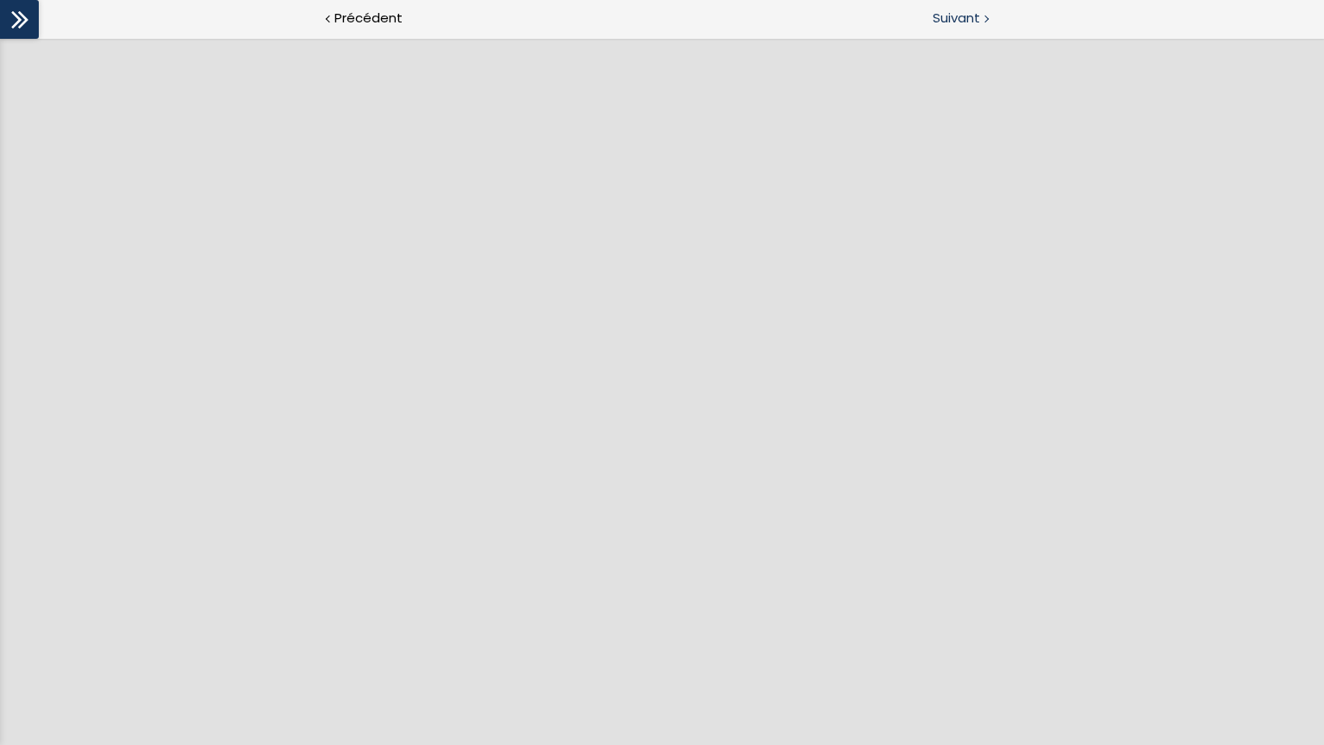
click at [964, 14] on span "Suivant" at bounding box center [955, 19] width 47 height 22
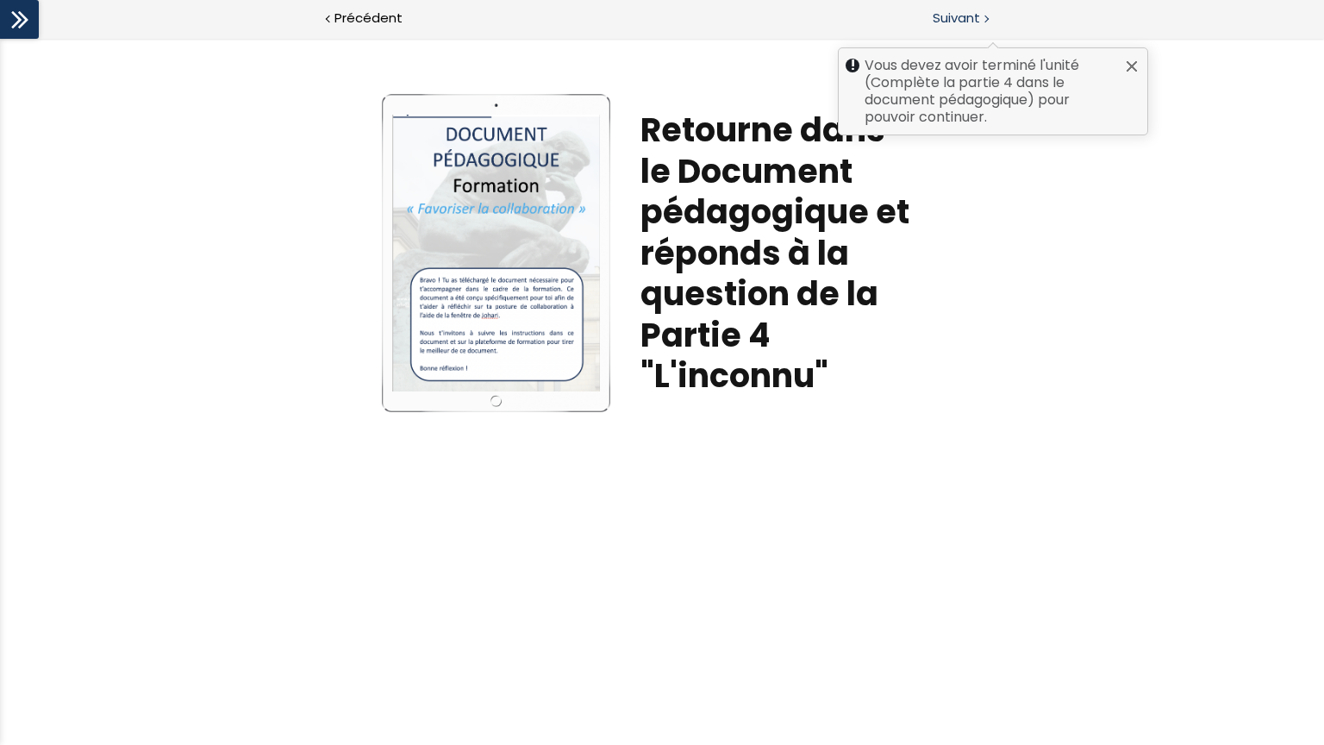
scroll to position [892, 0]
click at [963, 14] on span "Suivant" at bounding box center [955, 19] width 47 height 22
click at [1132, 67] on div at bounding box center [1132, 66] width 14 height 14
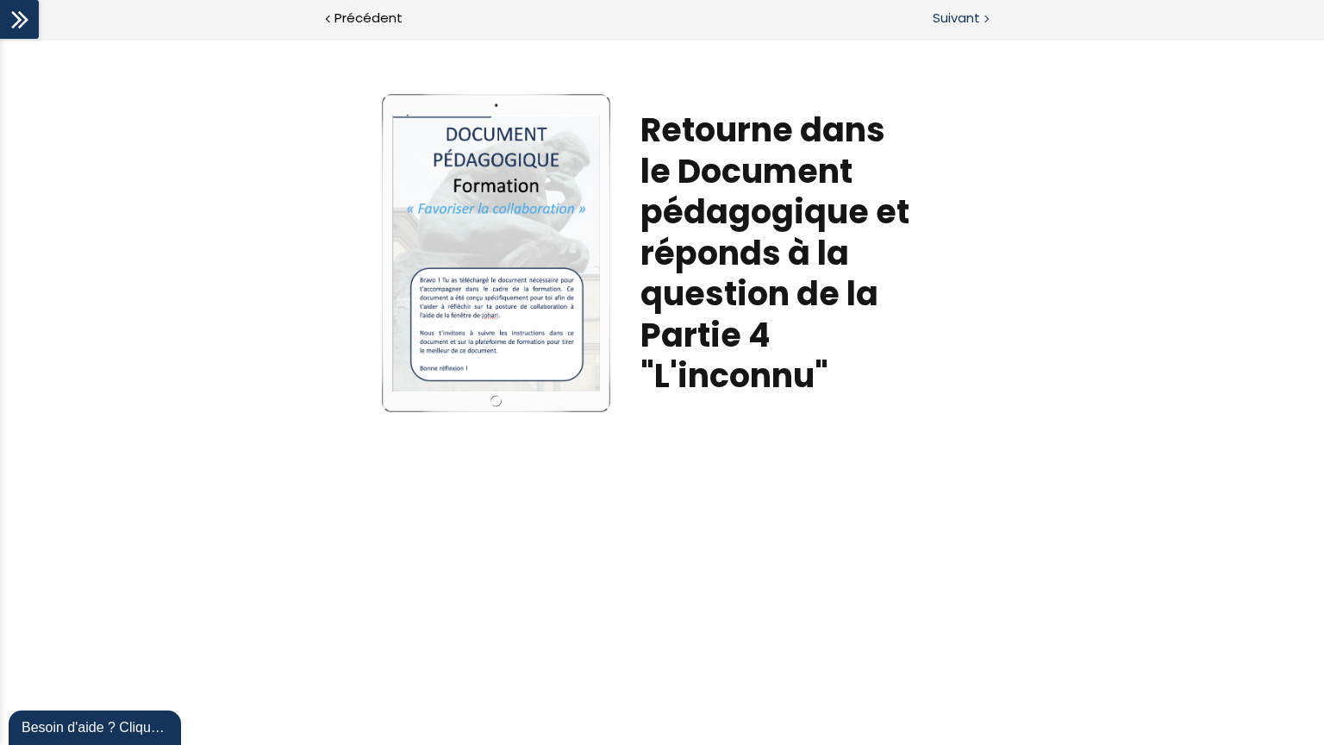
click at [1041, 7] on div "Vous devez avoir terminé l'unité (Complète la partie 4 dans le document pédagog…" at bounding box center [993, 19] width 662 height 39
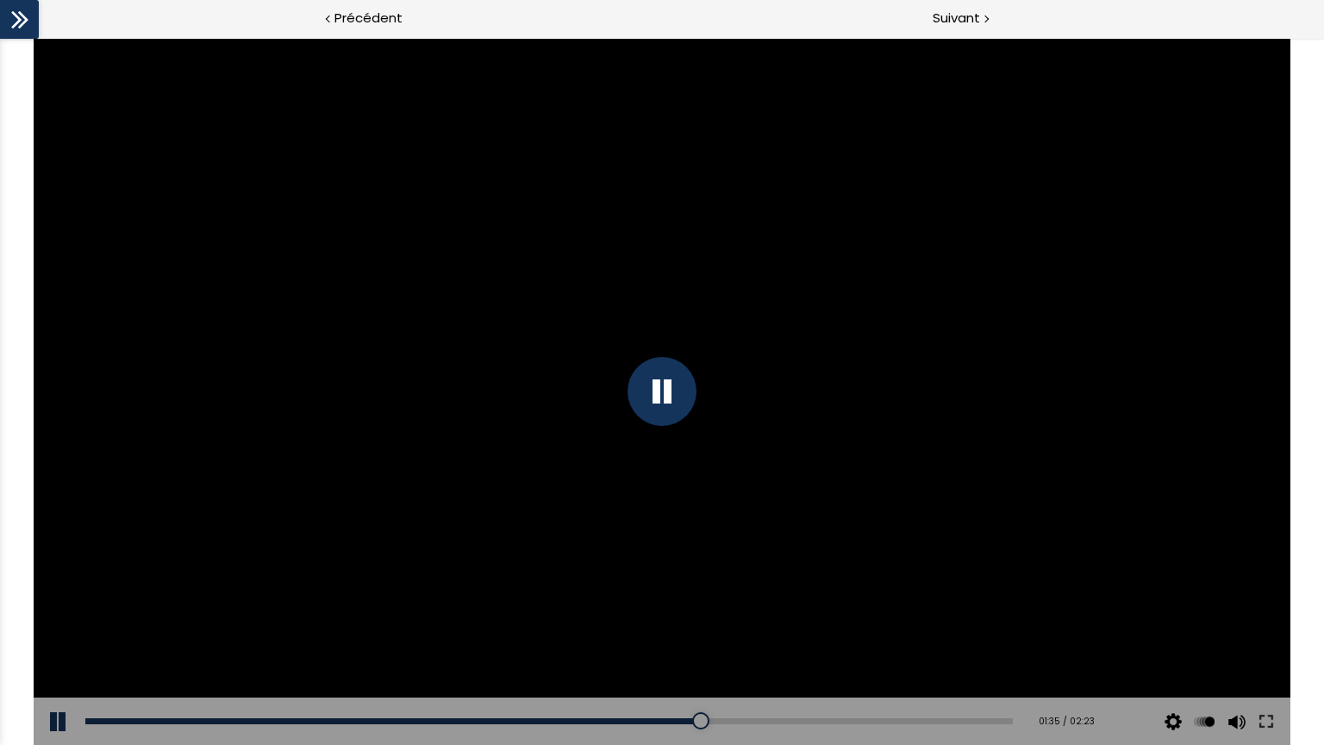
click at [881, 715] on div "Add chapter 02:04" at bounding box center [548, 721] width 926 height 48
click at [888, 724] on div "Add chapter 02:05" at bounding box center [548, 721] width 926 height 48
click at [888, 721] on div "02:06" at bounding box center [548, 721] width 926 height 6
click at [869, 21] on div "Suivant" at bounding box center [993, 19] width 662 height 39
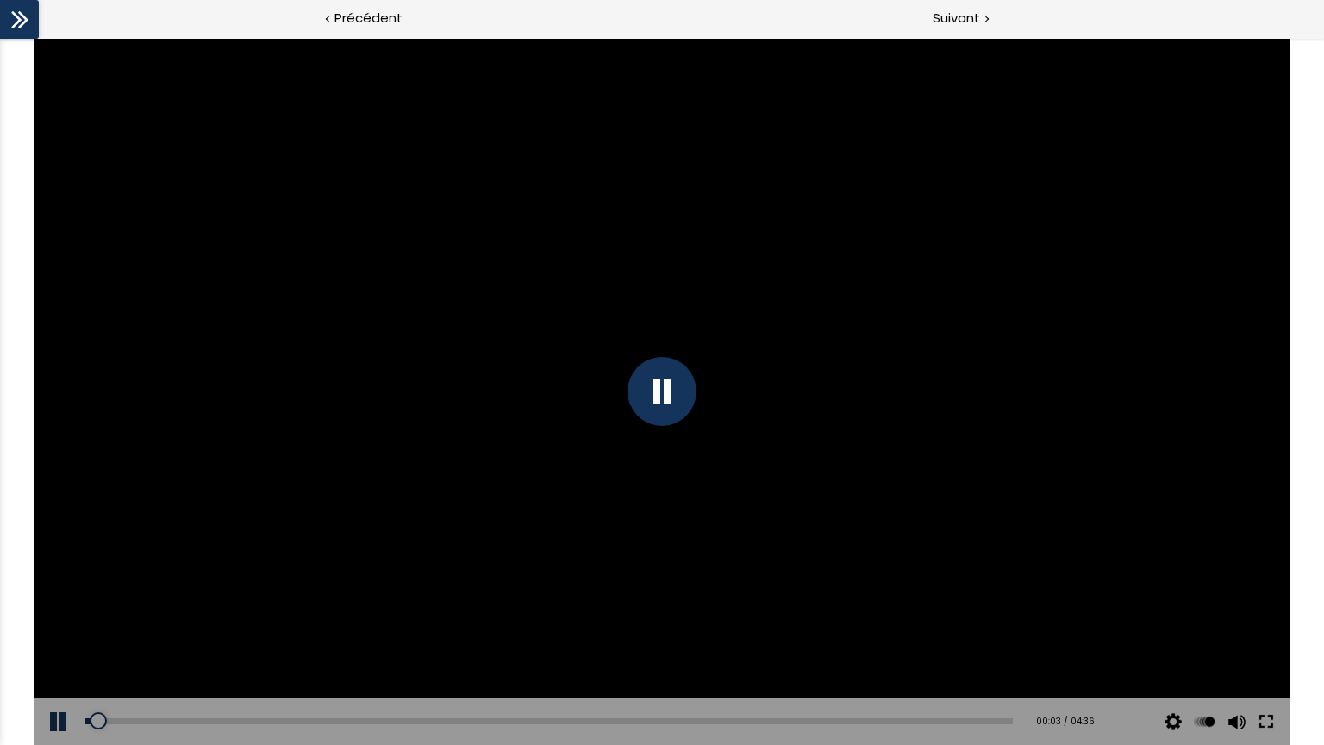
click at [1260, 720] on button at bounding box center [1265, 721] width 31 height 48
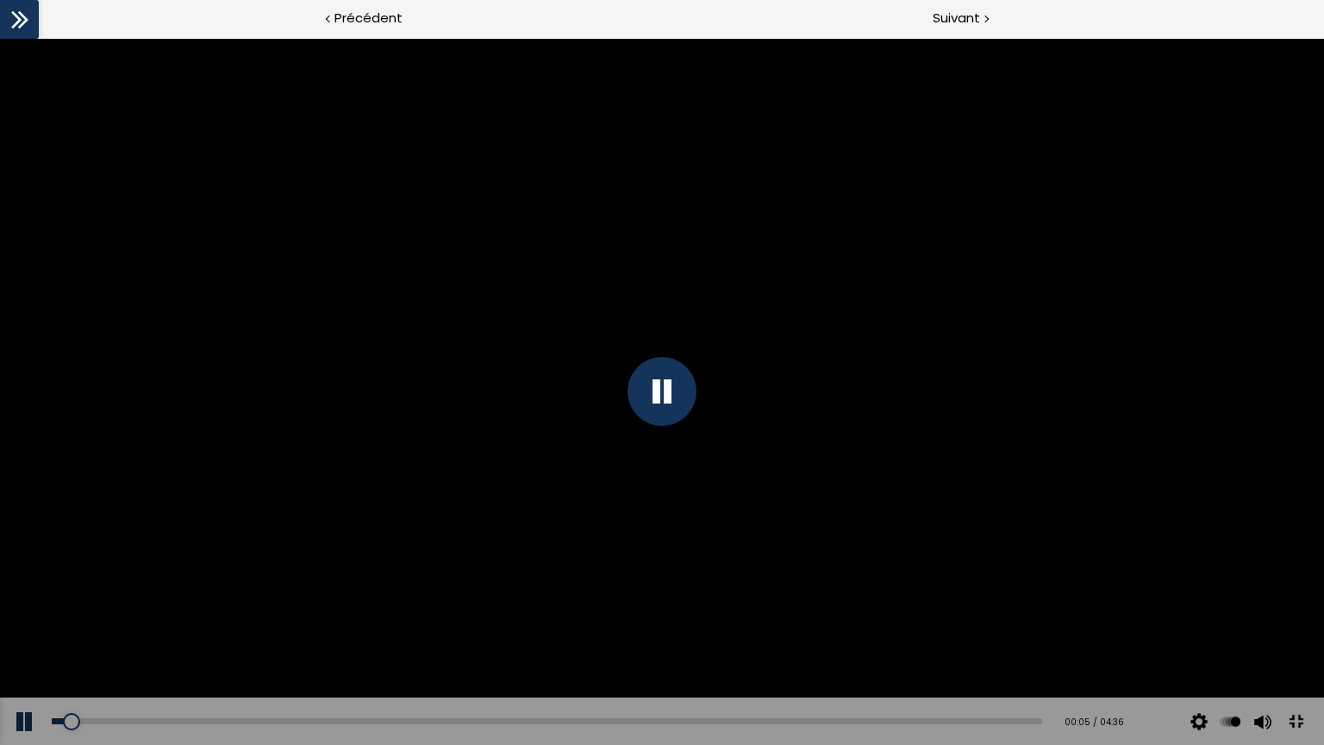
click at [1293, 741] on button at bounding box center [1295, 721] width 39 height 39
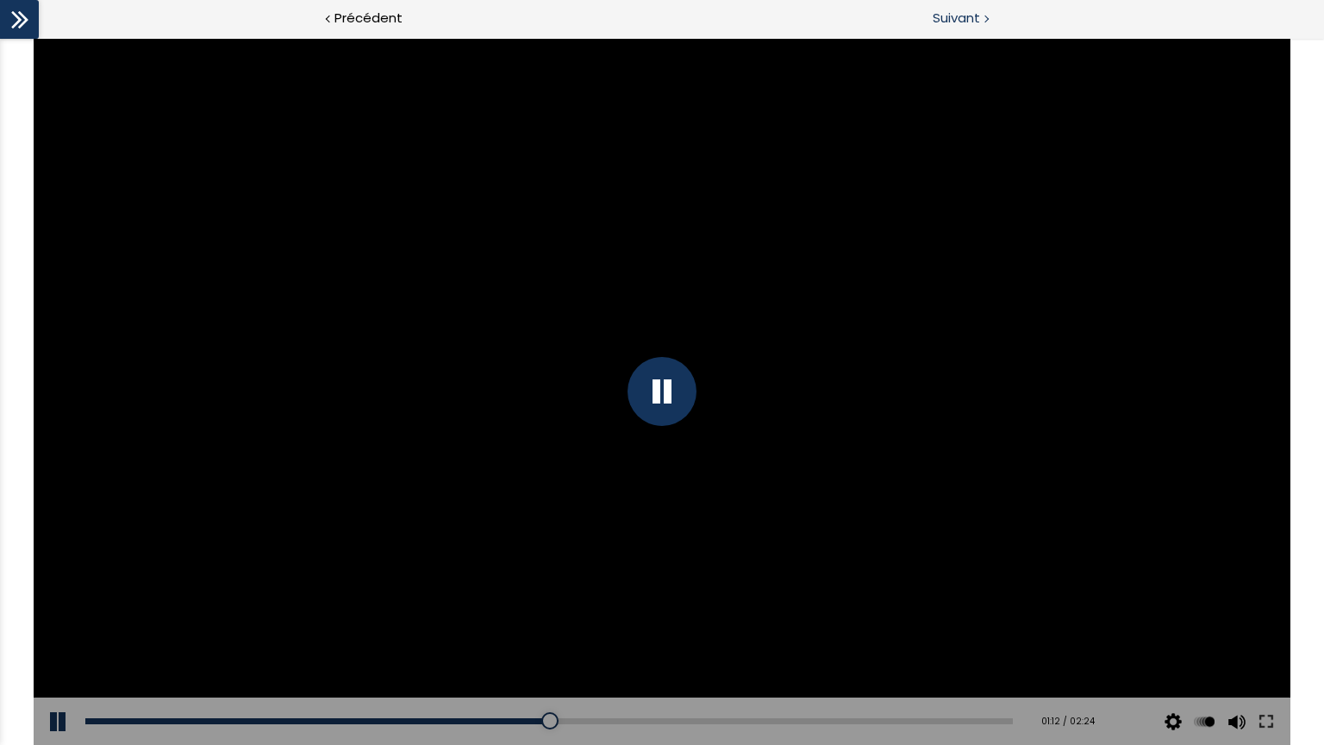
click at [1014, 16] on div "Suivant" at bounding box center [993, 19] width 662 height 39
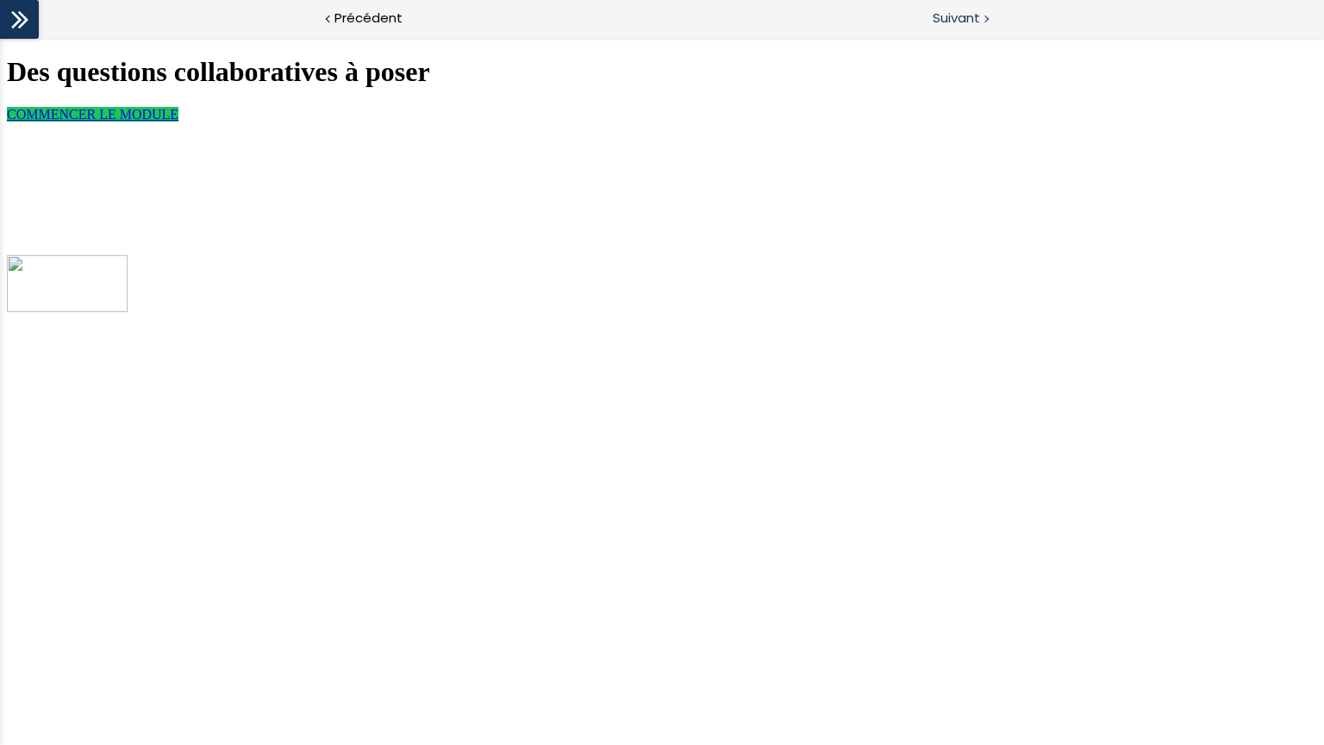
click at [997, 6] on div "Suivant" at bounding box center [993, 19] width 662 height 39
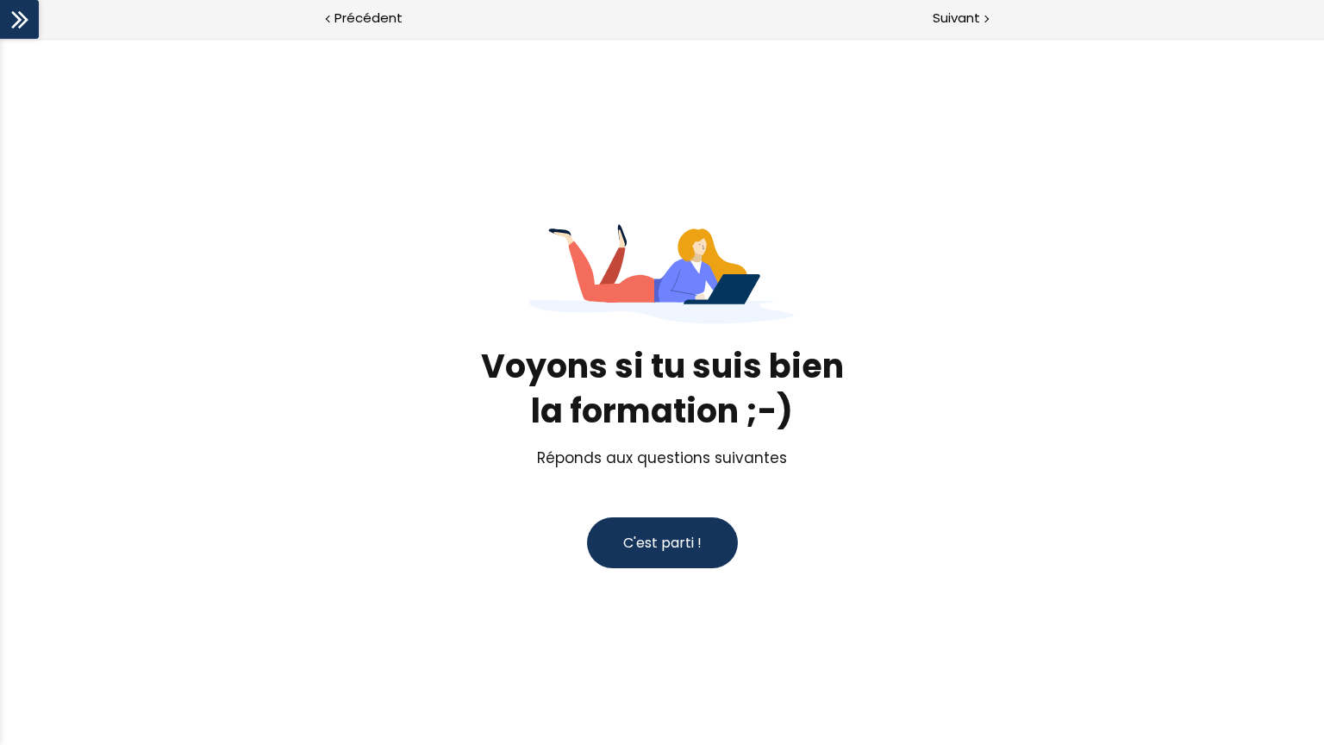
scroll to position [892, 0]
click at [707, 546] on button "C'est parti !" at bounding box center [662, 542] width 151 height 51
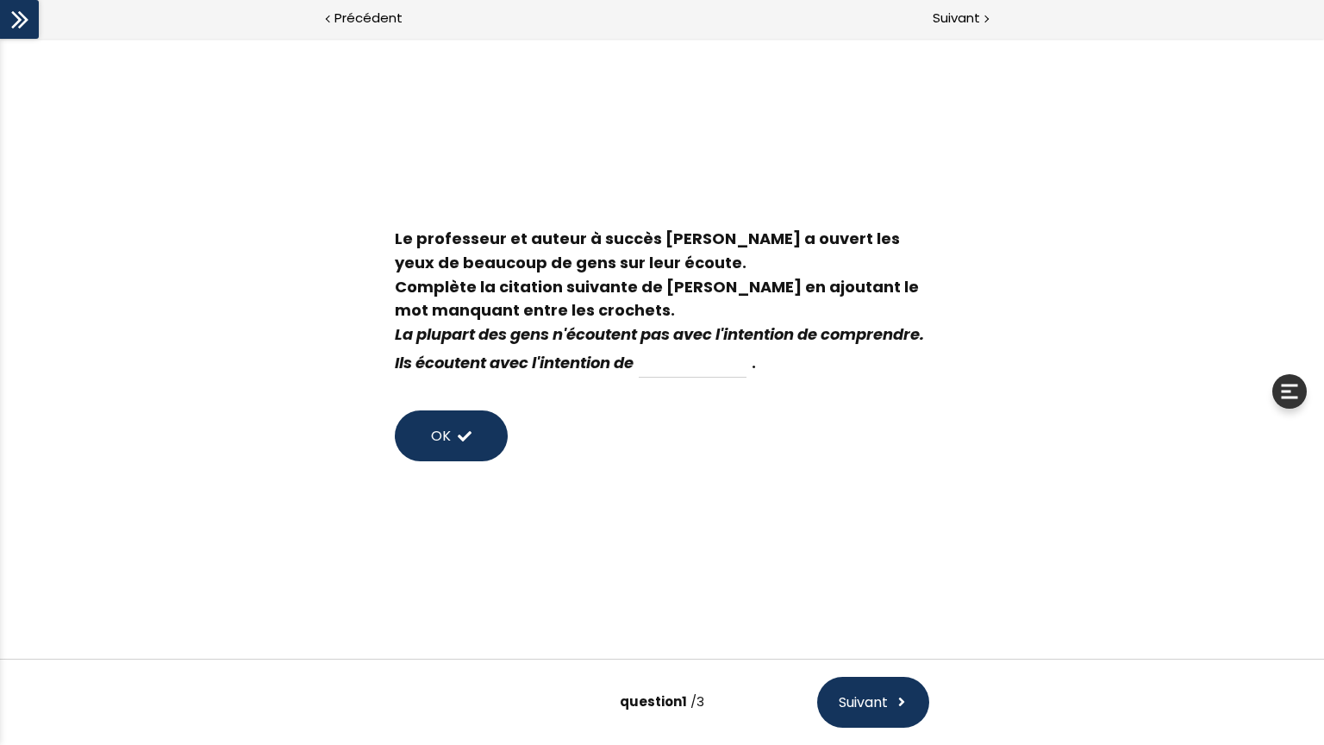
click at [746, 372] on input at bounding box center [693, 362] width 108 height 29
click at [860, 704] on span "Suivant" at bounding box center [863, 702] width 49 height 22
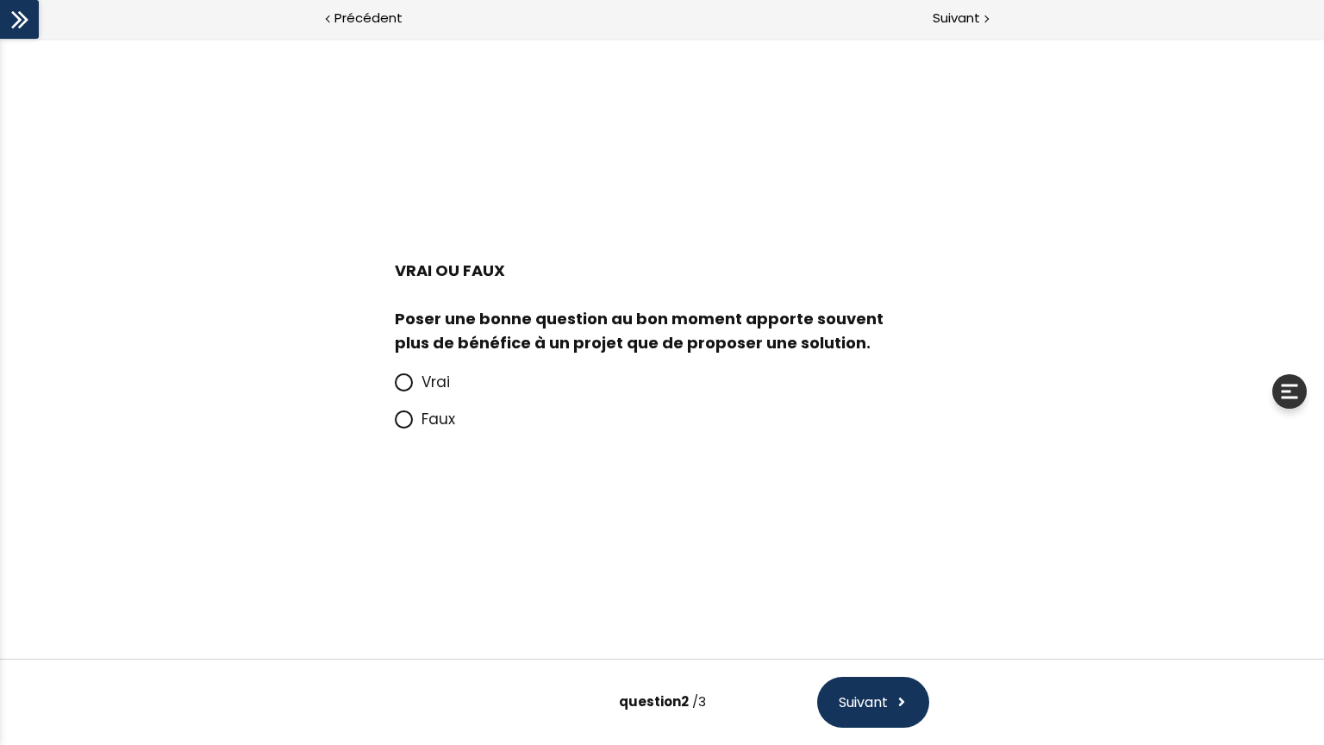
click at [865, 670] on div "question 2 /3 Suivant" at bounding box center [662, 701] width 1324 height 86
click at [865, 705] on span "Suivant" at bounding box center [863, 702] width 49 height 22
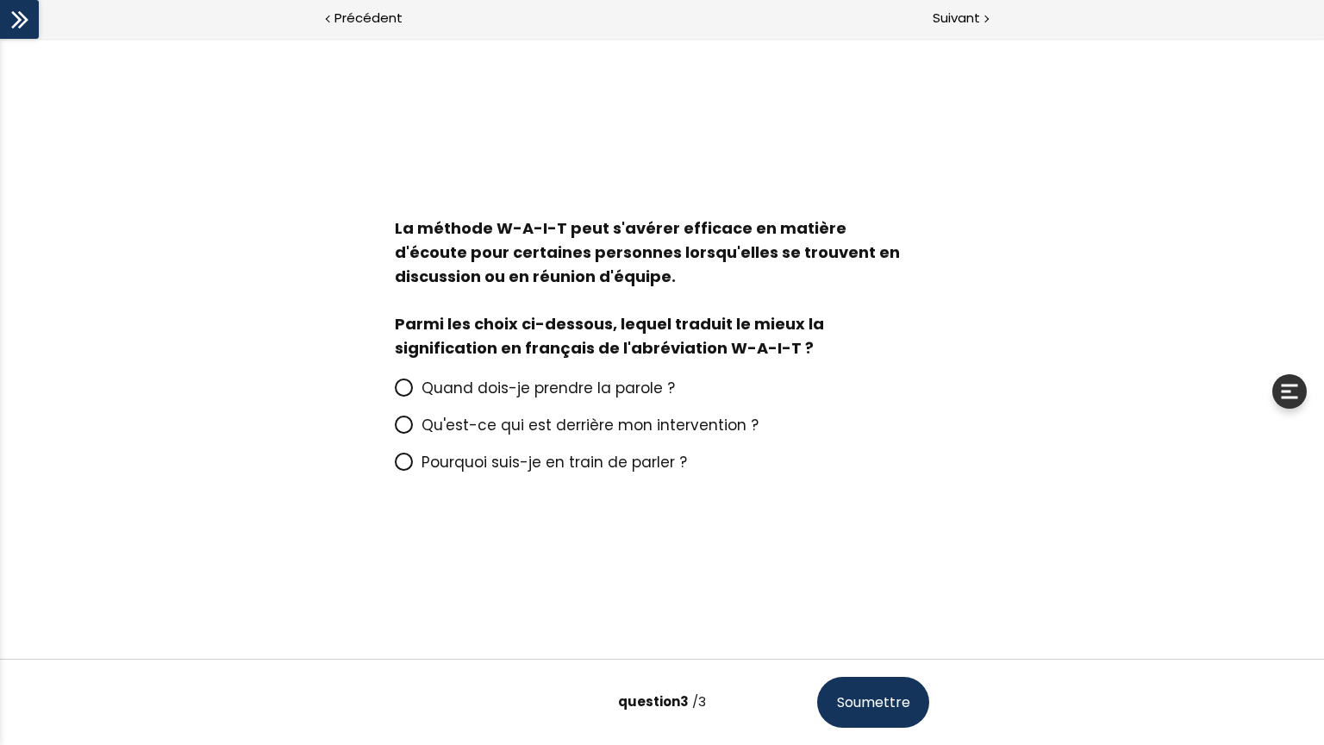
click at [865, 705] on span "Soumettre" at bounding box center [873, 702] width 73 height 22
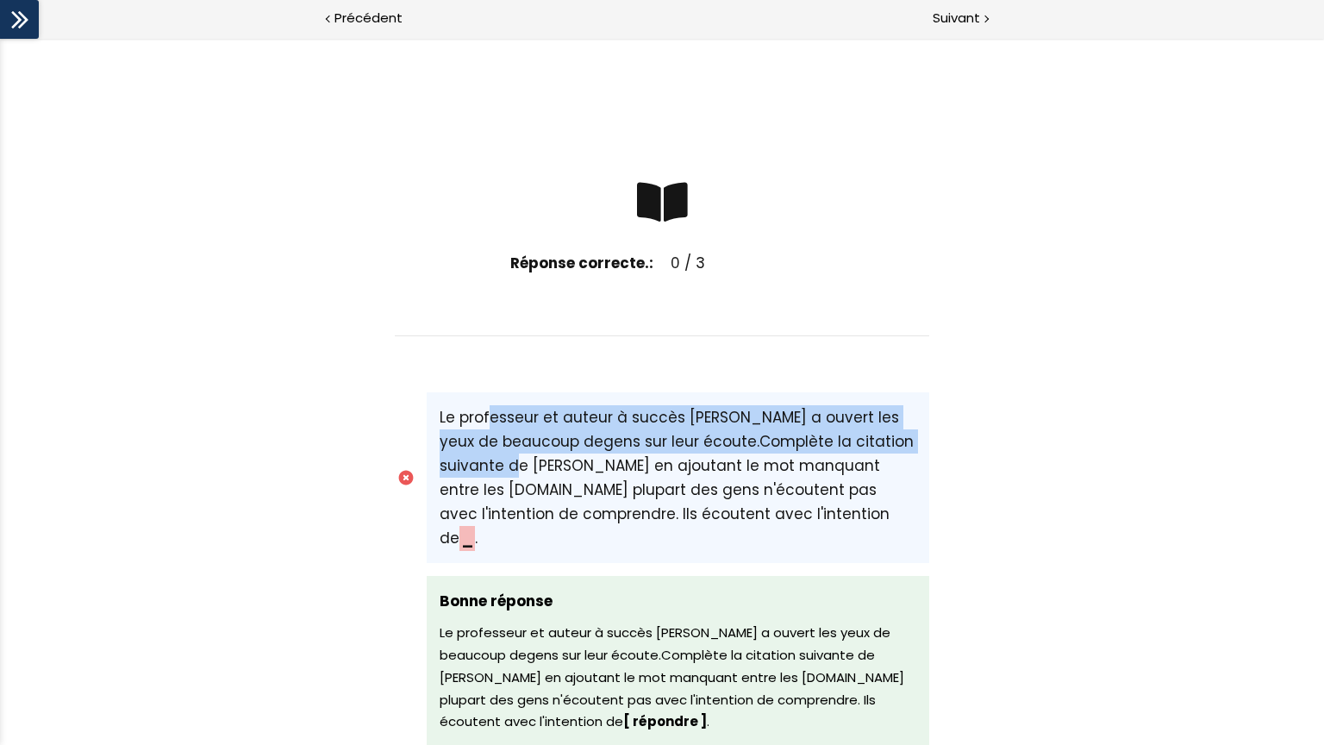
drag, startPoint x: 483, startPoint y: 418, endPoint x: 533, endPoint y: 483, distance: 82.2
click at [533, 483] on p "Le professeur et auteur à succès [PERSON_NAME] a ouvert les yeux de beaucoup de…" at bounding box center [678, 477] width 477 height 145
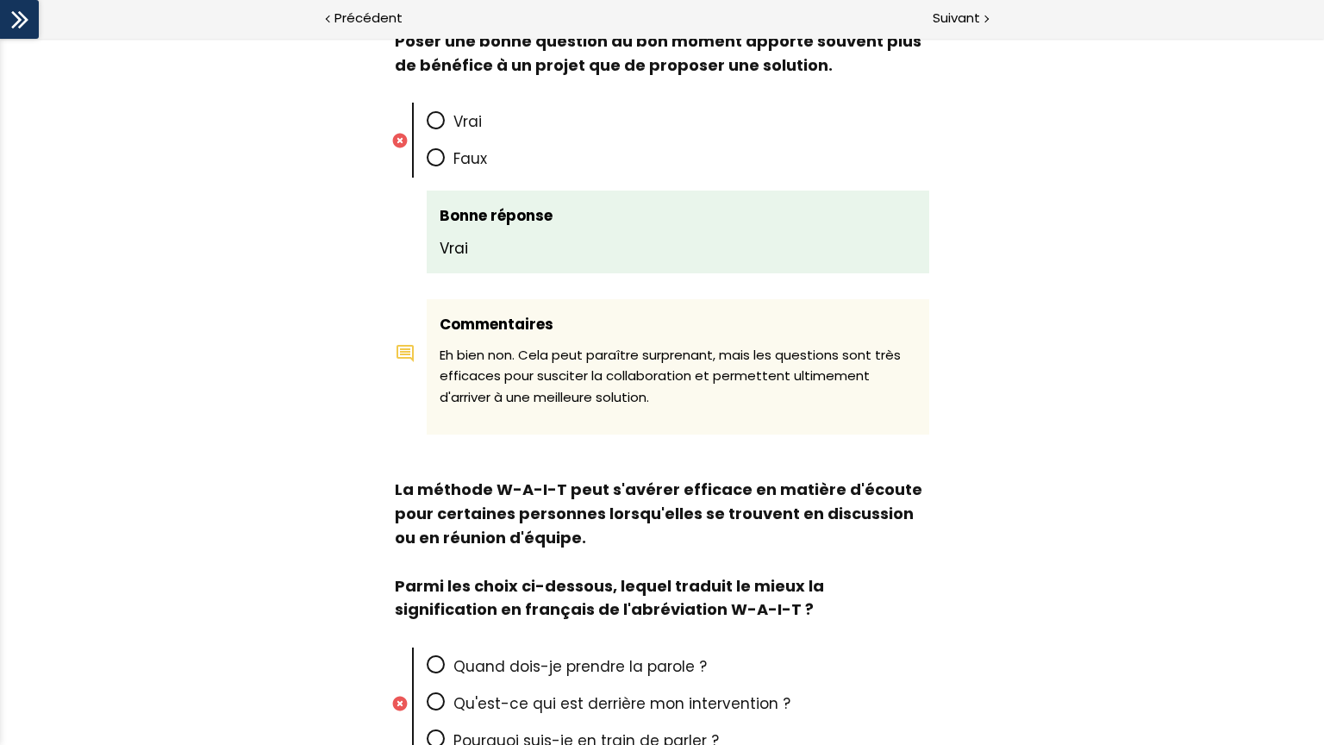
scroll to position [0, 0]
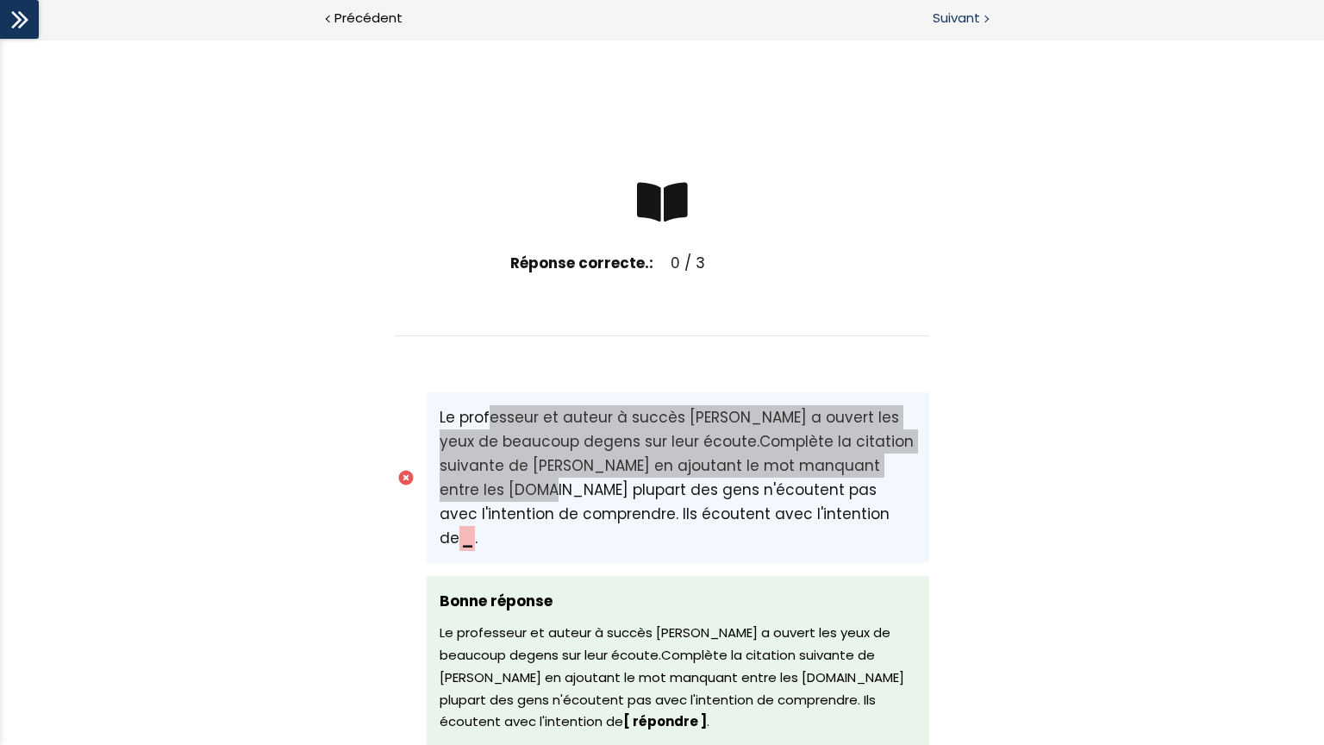
click at [990, 11] on div "Suivant" at bounding box center [993, 19] width 662 height 39
click at [1006, 31] on div "Suivant" at bounding box center [993, 19] width 662 height 39
click at [1015, 19] on div "Suivant" at bounding box center [993, 19] width 662 height 39
click at [970, 24] on span "Suivant" at bounding box center [955, 19] width 47 height 22
click at [1006, 25] on div "Suivant" at bounding box center [993, 19] width 662 height 39
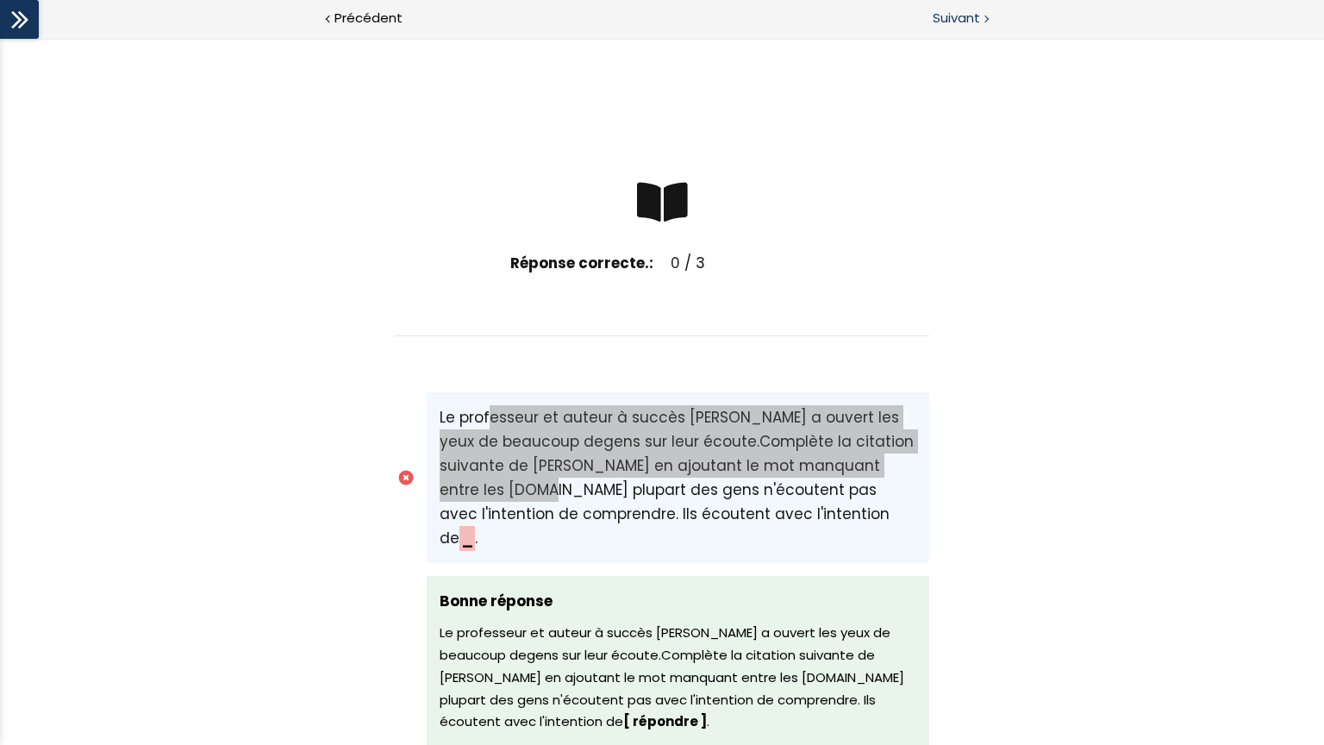
click at [982, 19] on div at bounding box center [984, 18] width 5 height 22
click at [980, 19] on div "Suivant" at bounding box center [993, 19] width 662 height 39
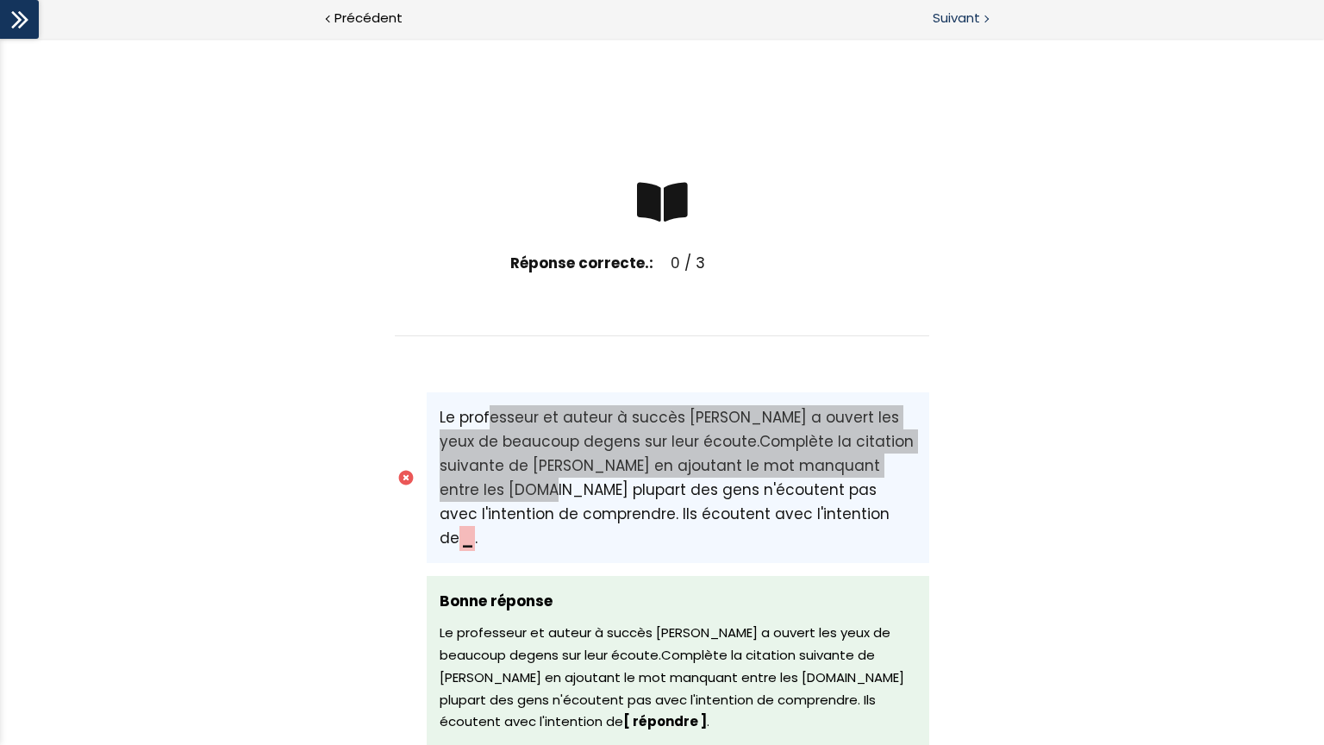
click at [980, 19] on div "Suivant" at bounding box center [993, 19] width 662 height 39
click at [15, 16] on icon at bounding box center [16, 19] width 10 height 17
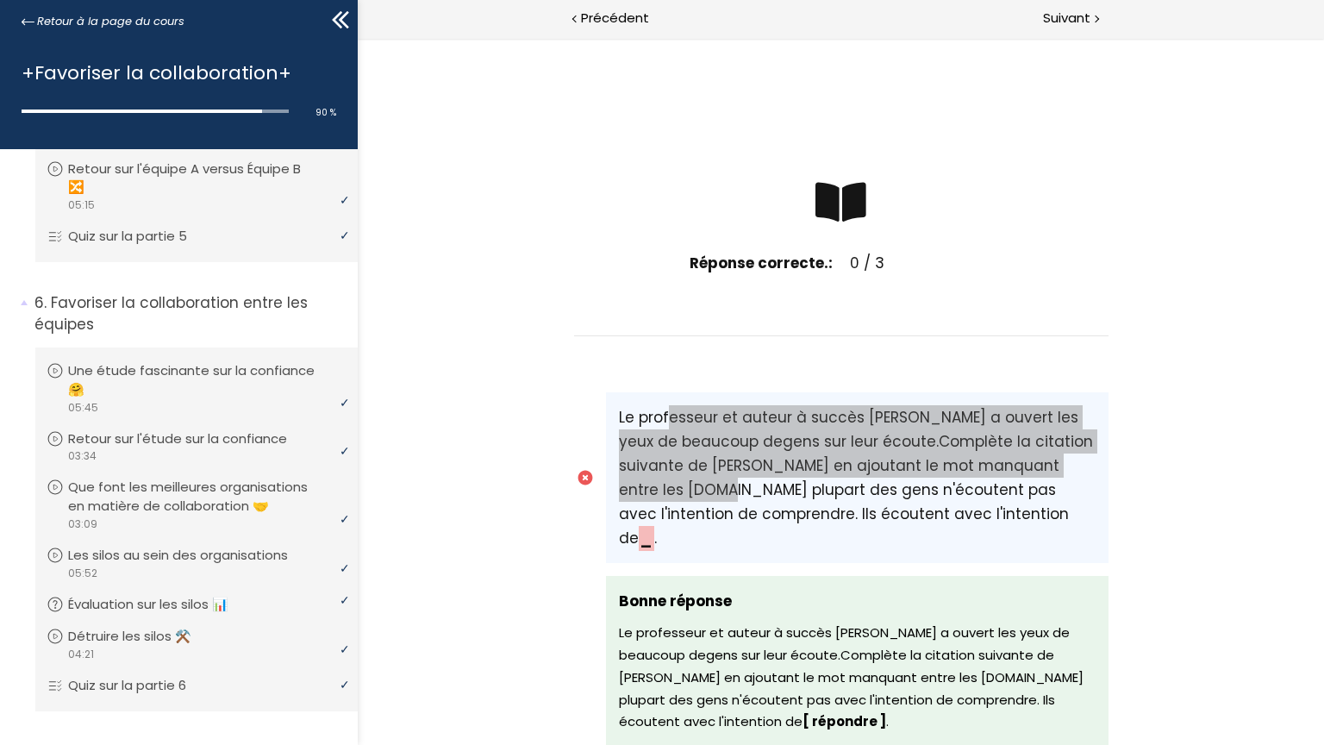
scroll to position [2070, 0]
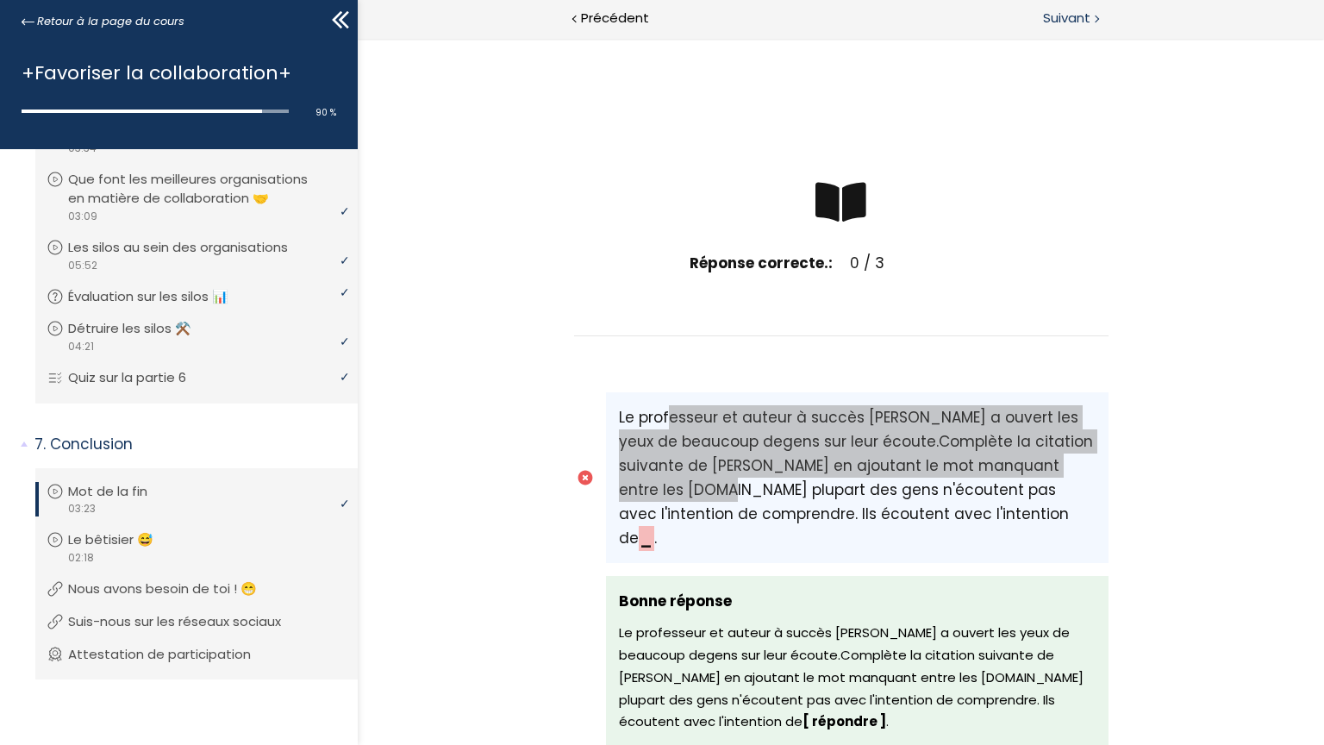
click at [1048, 10] on span "Suivant" at bounding box center [1066, 19] width 47 height 22
click at [1032, 13] on div "Suivant" at bounding box center [1081, 19] width 483 height 39
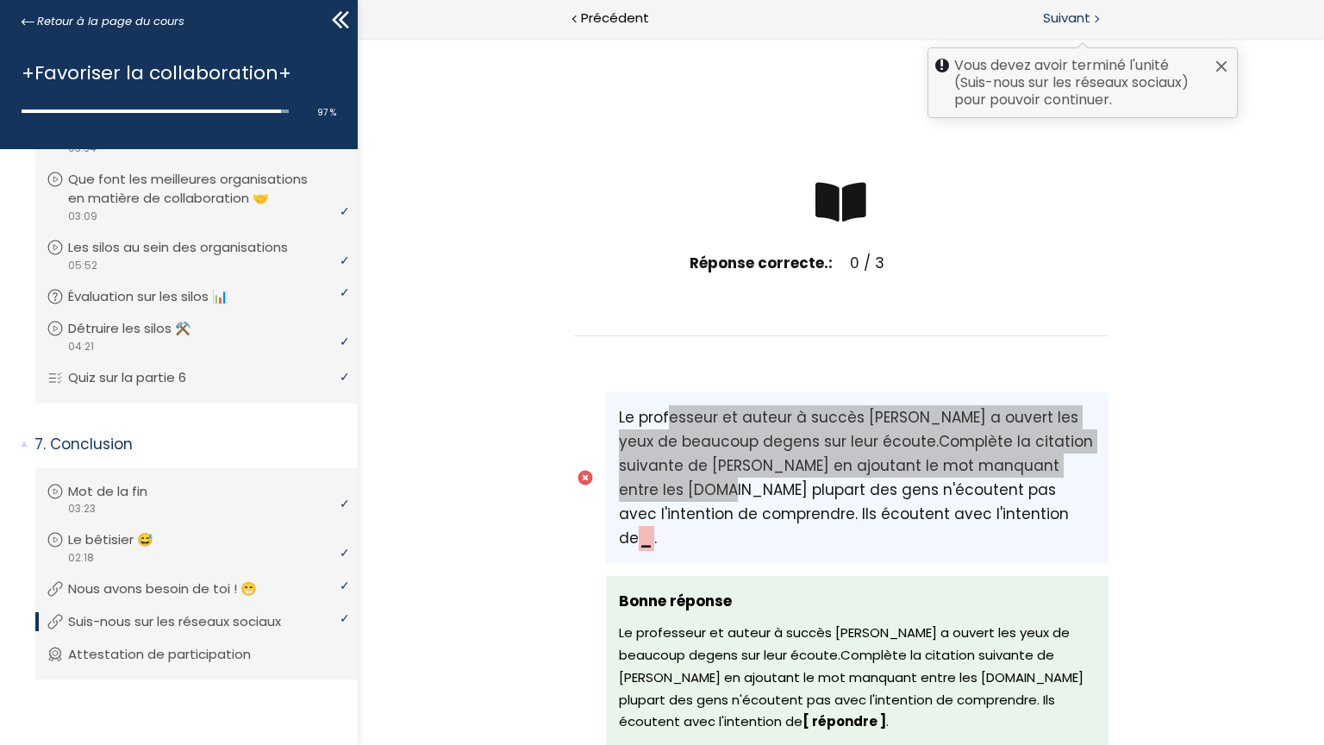
click at [1044, 10] on span "Suivant" at bounding box center [1066, 19] width 47 height 22
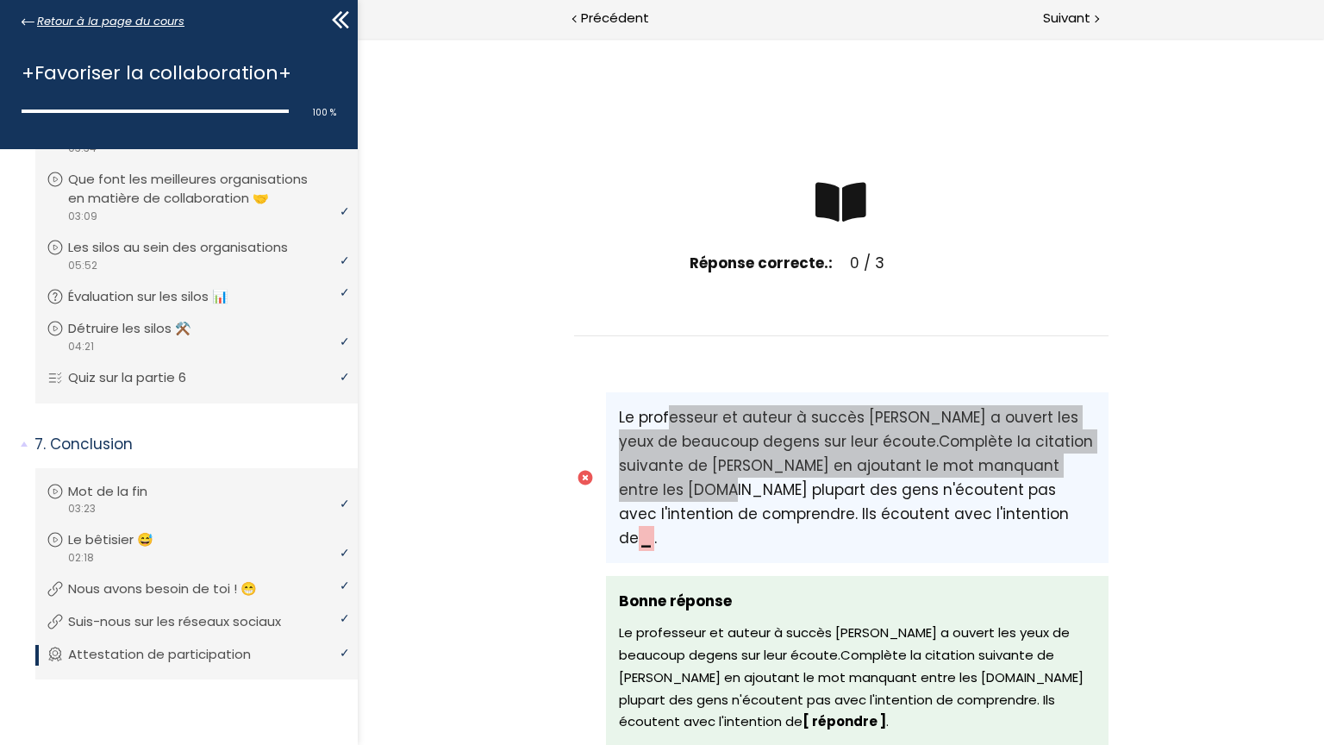
click at [87, 19] on span "Retour à la page du cours" at bounding box center [110, 21] width 147 height 19
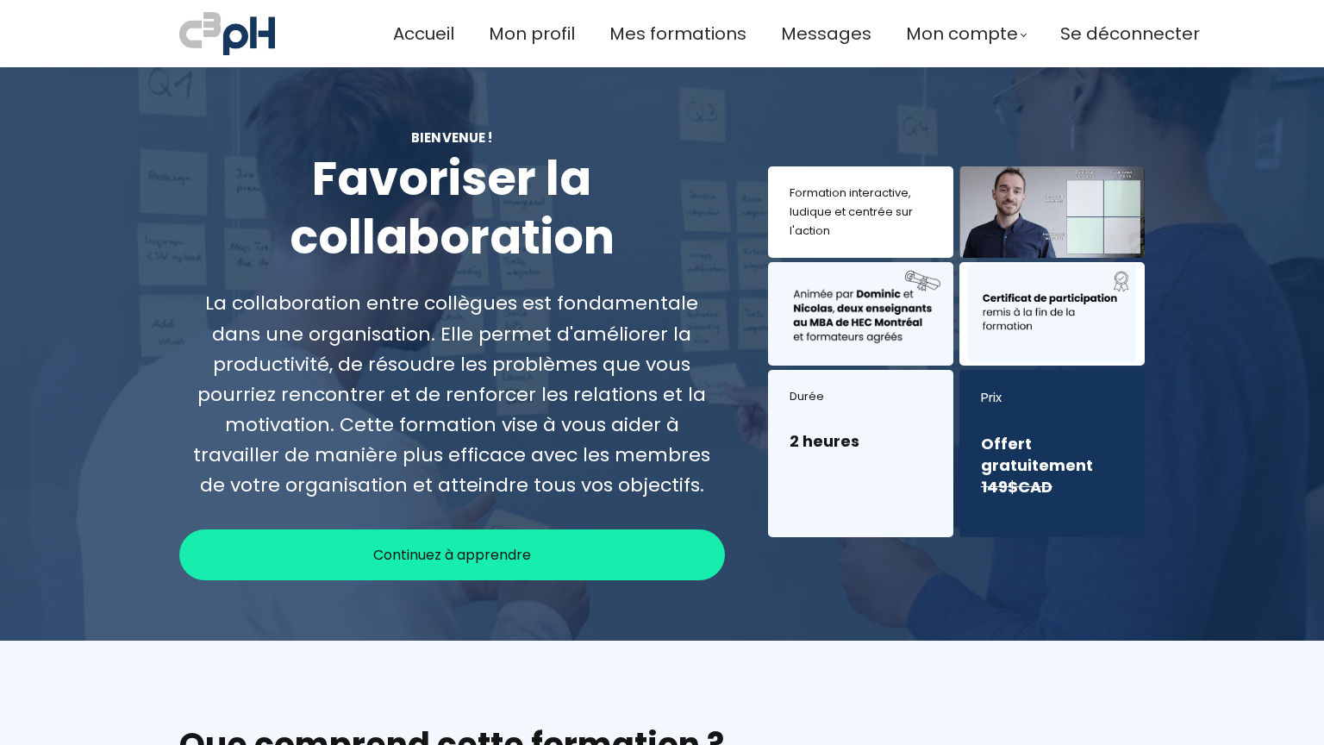
click at [971, 45] on span "Mon compte" at bounding box center [962, 34] width 112 height 28
click at [511, 11] on div "Accueil Mon profil Mes formations Messages Mon compte Mes factures Se déconnect…" at bounding box center [796, 34] width 807 height 50
click at [431, 26] on span "Accueil" at bounding box center [423, 34] width 61 height 28
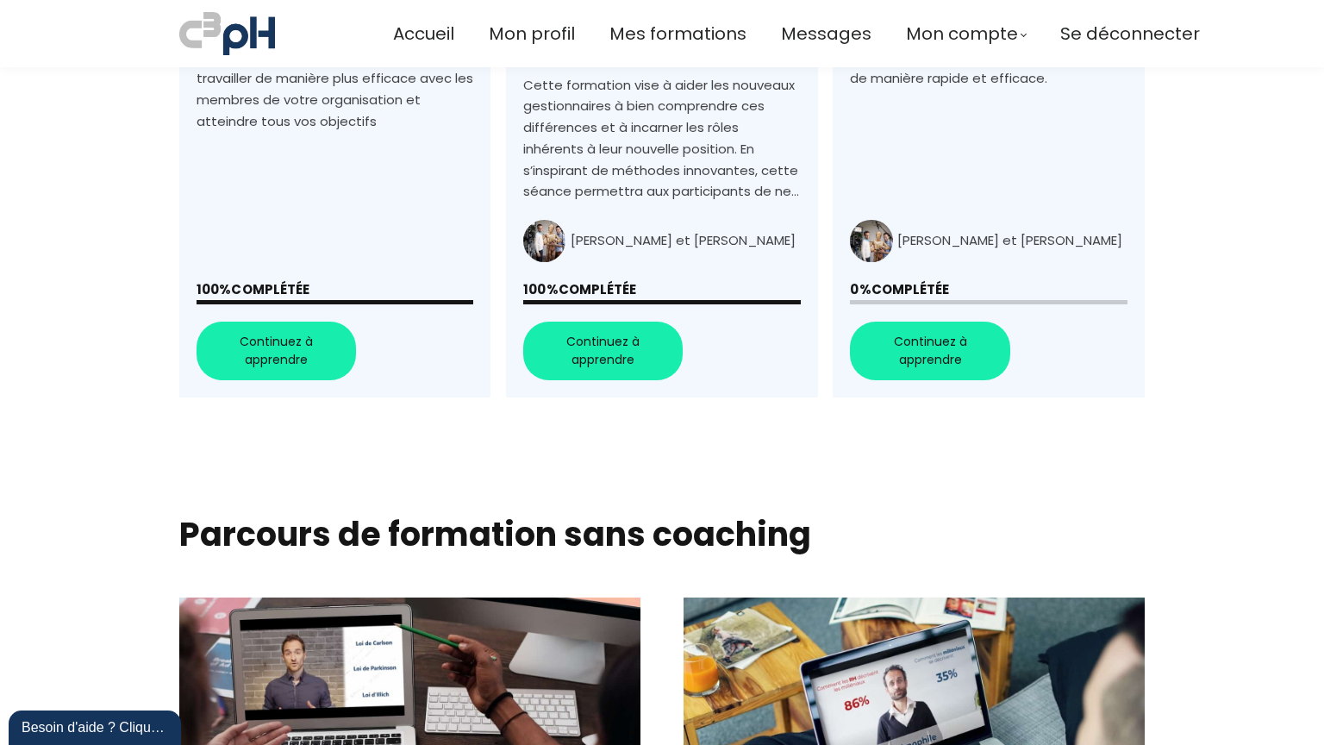
scroll to position [603, 0]
